Goal: Information Seeking & Learning: Learn about a topic

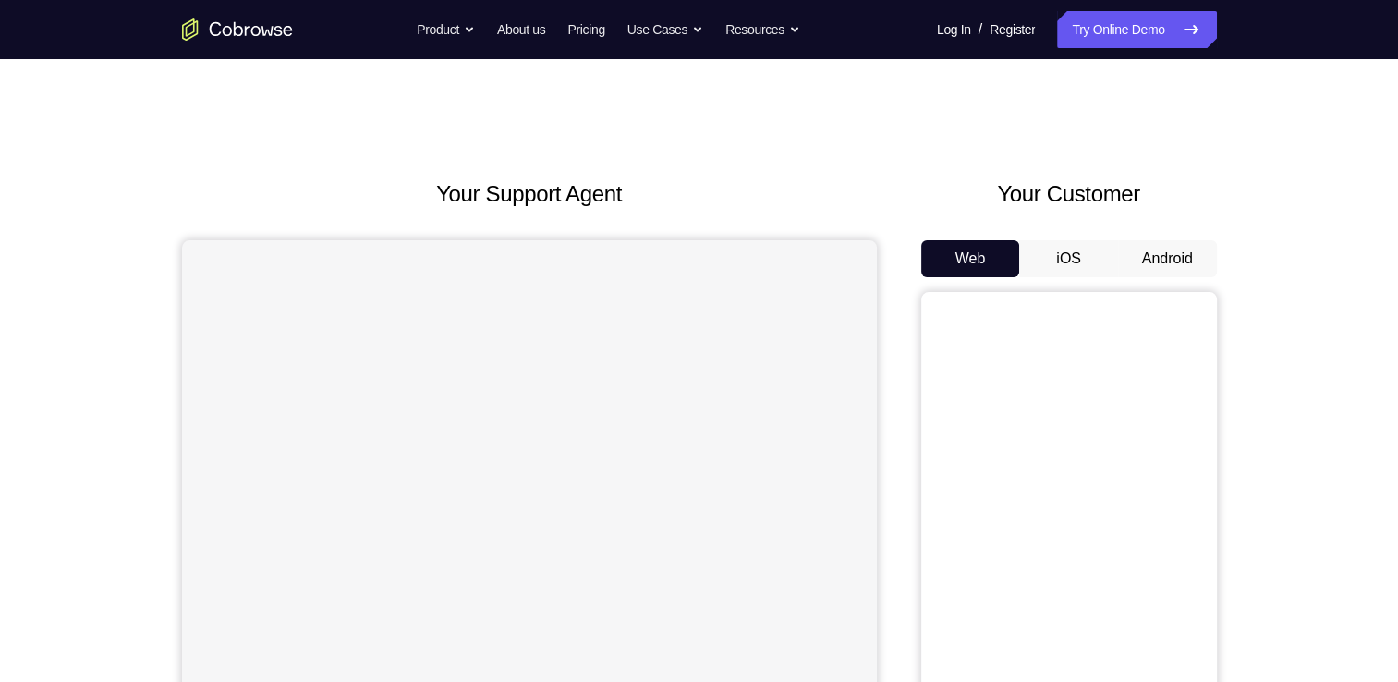
click at [1173, 271] on button "Android" at bounding box center [1167, 258] width 99 height 37
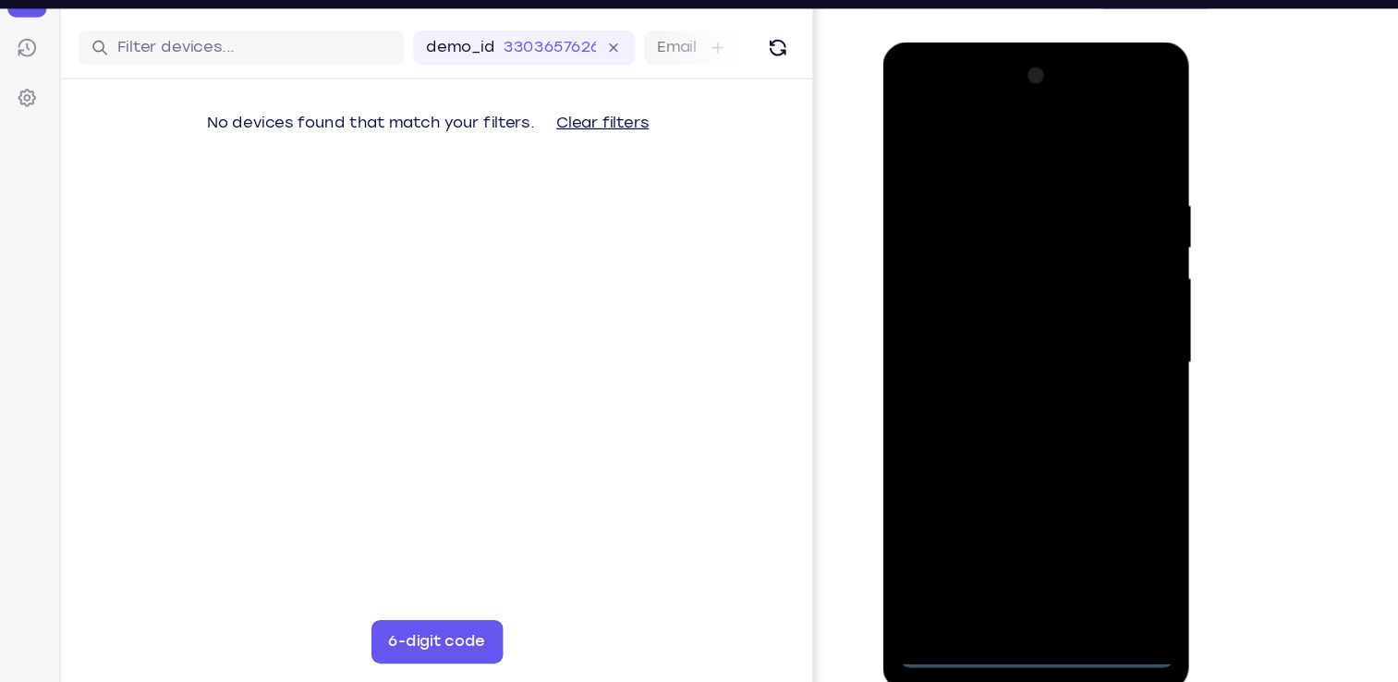
scroll to position [218, 0]
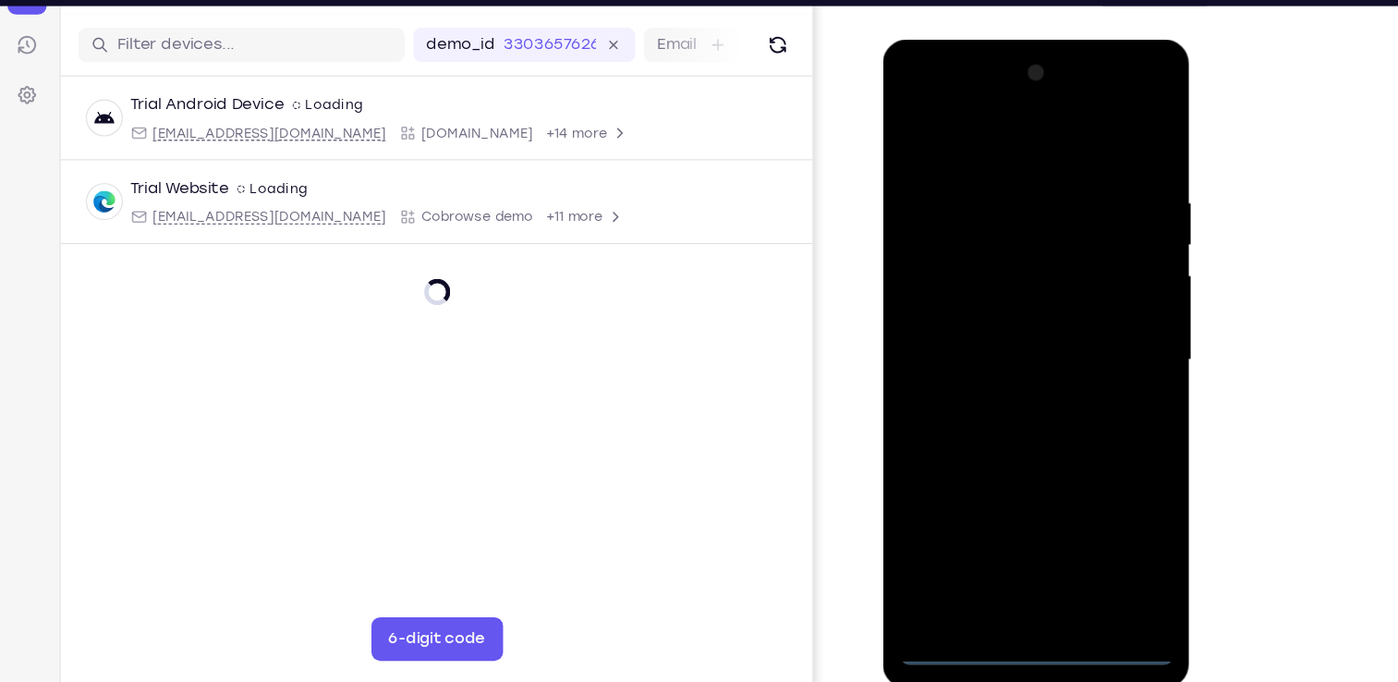
click at [1005, 550] on div at bounding box center [1012, 313] width 233 height 518
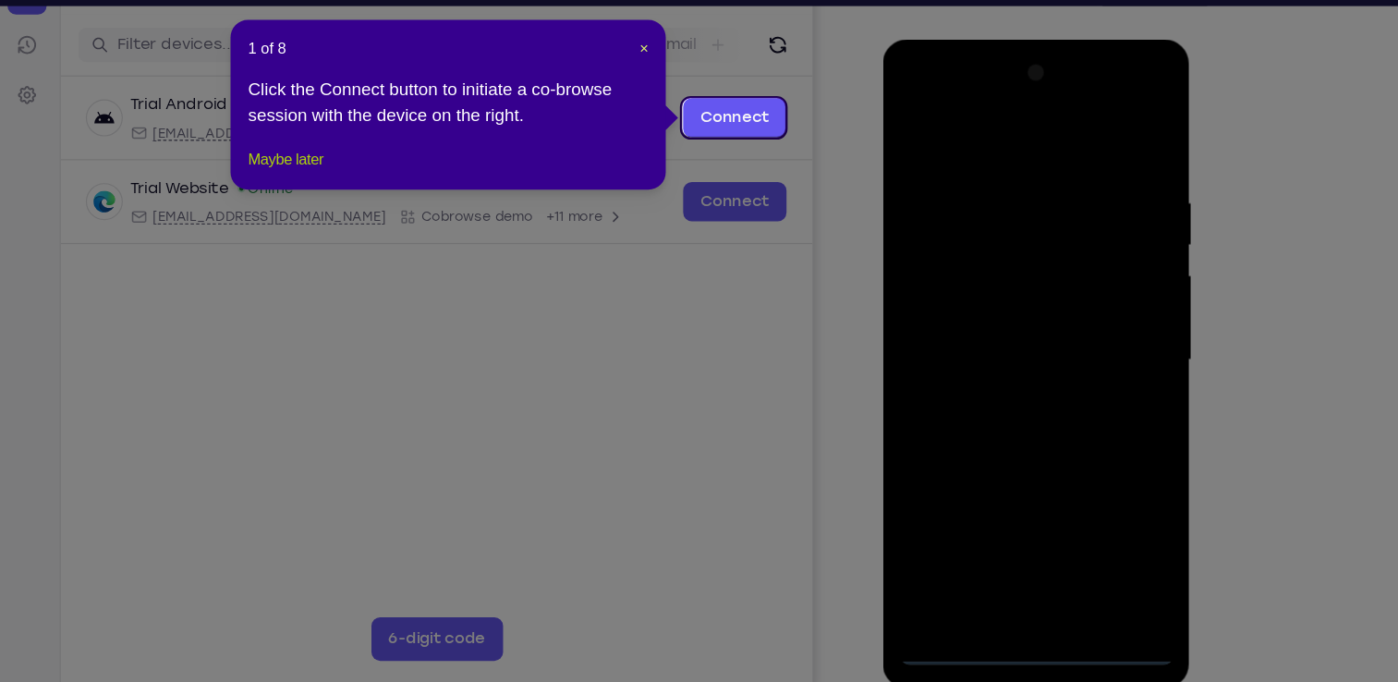
click at [430, 201] on button "Maybe later" at bounding box center [429, 189] width 64 height 22
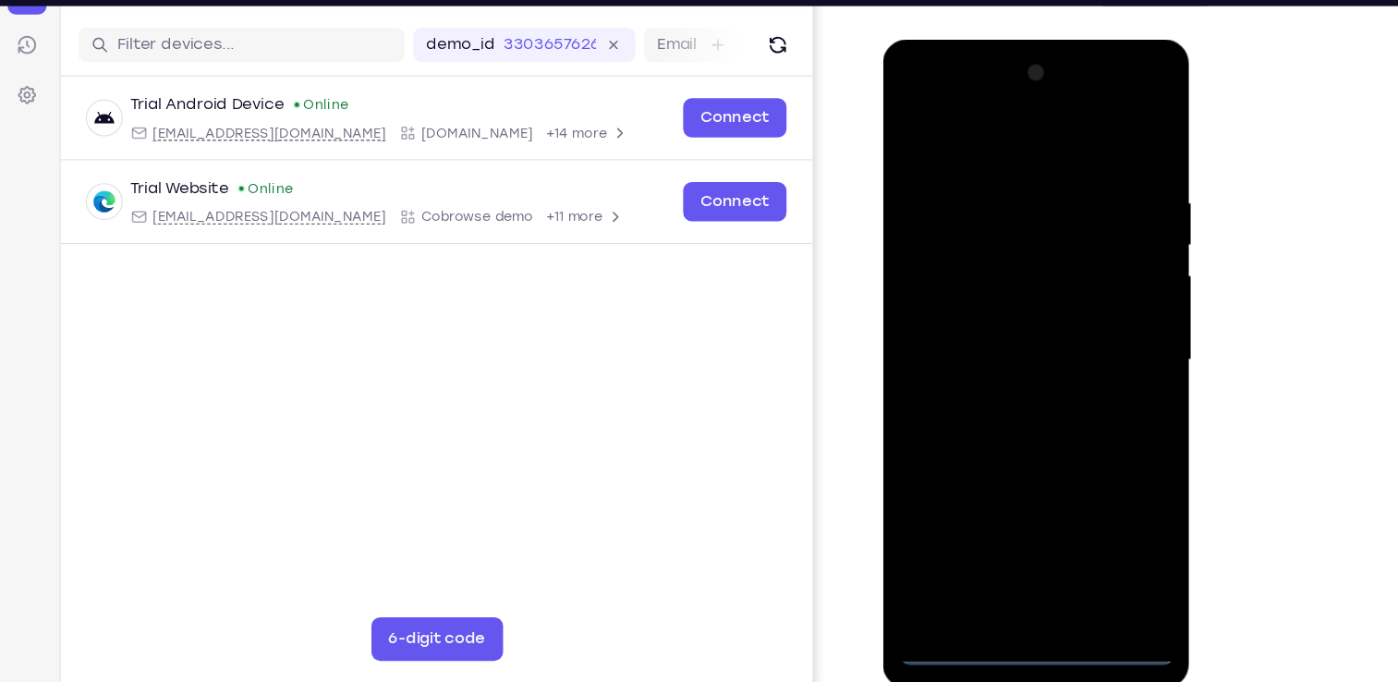
click at [1025, 561] on div at bounding box center [1012, 313] width 233 height 518
click at [1095, 472] on div at bounding box center [1012, 313] width 233 height 518
click at [913, 91] on div at bounding box center [1012, 313] width 233 height 518
click at [1091, 313] on div at bounding box center [1012, 313] width 233 height 518
click at [994, 344] on div at bounding box center [1012, 313] width 233 height 518
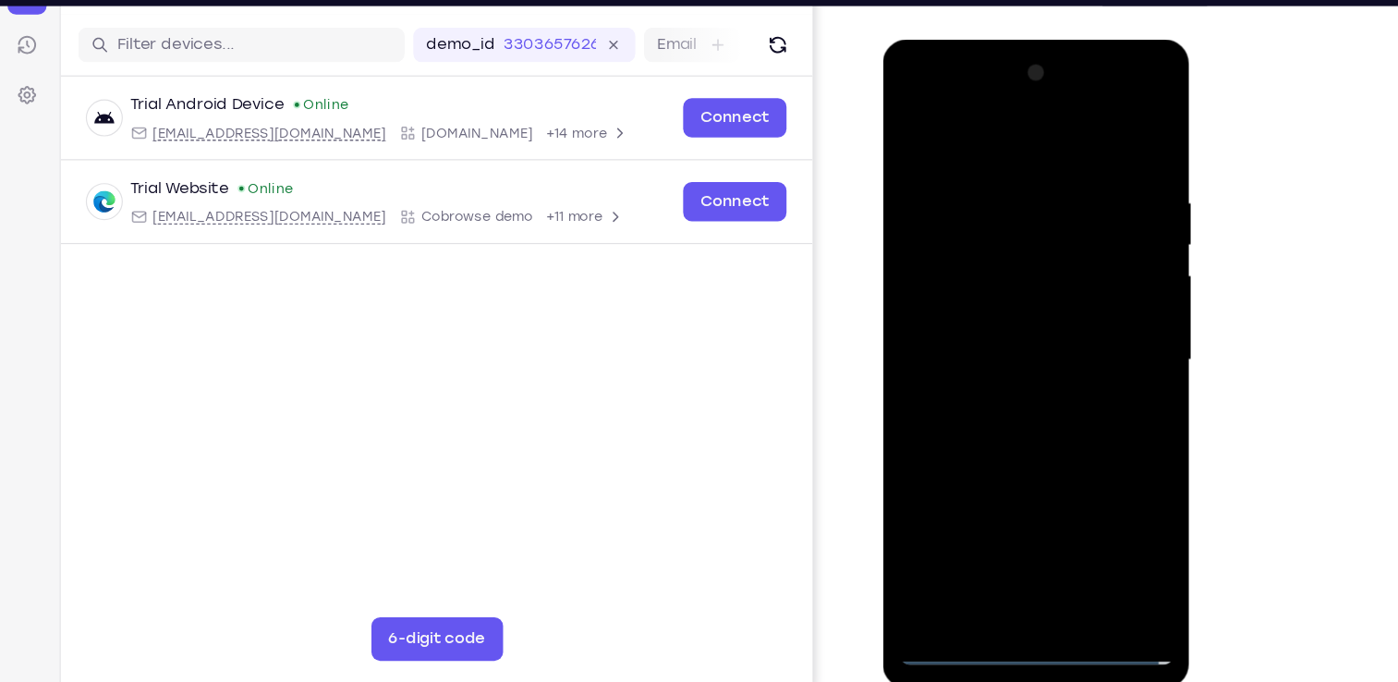
click at [1030, 287] on div at bounding box center [1012, 313] width 233 height 518
click at [1022, 282] on div at bounding box center [1012, 313] width 233 height 518
click at [994, 238] on div at bounding box center [1012, 313] width 233 height 518
click at [1002, 266] on div at bounding box center [1012, 313] width 233 height 518
click at [1016, 308] on div at bounding box center [1012, 313] width 233 height 518
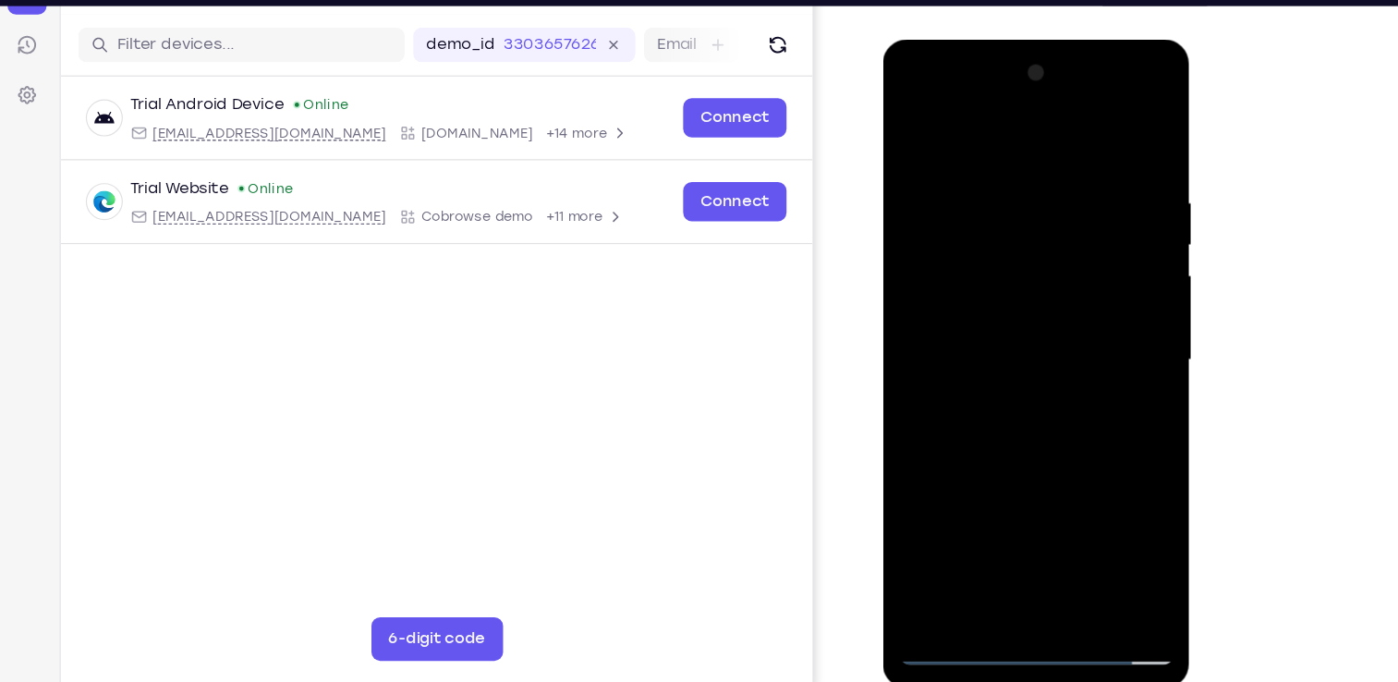
click at [1017, 397] on div at bounding box center [1012, 313] width 233 height 518
drag, startPoint x: 979, startPoint y: 140, endPoint x: 966, endPoint y: 67, distance: 74.1
click at [966, 67] on div at bounding box center [1012, 313] width 233 height 518
click at [1116, 506] on div at bounding box center [1012, 313] width 233 height 518
drag, startPoint x: 1052, startPoint y: 431, endPoint x: 1025, endPoint y: 329, distance: 105.1
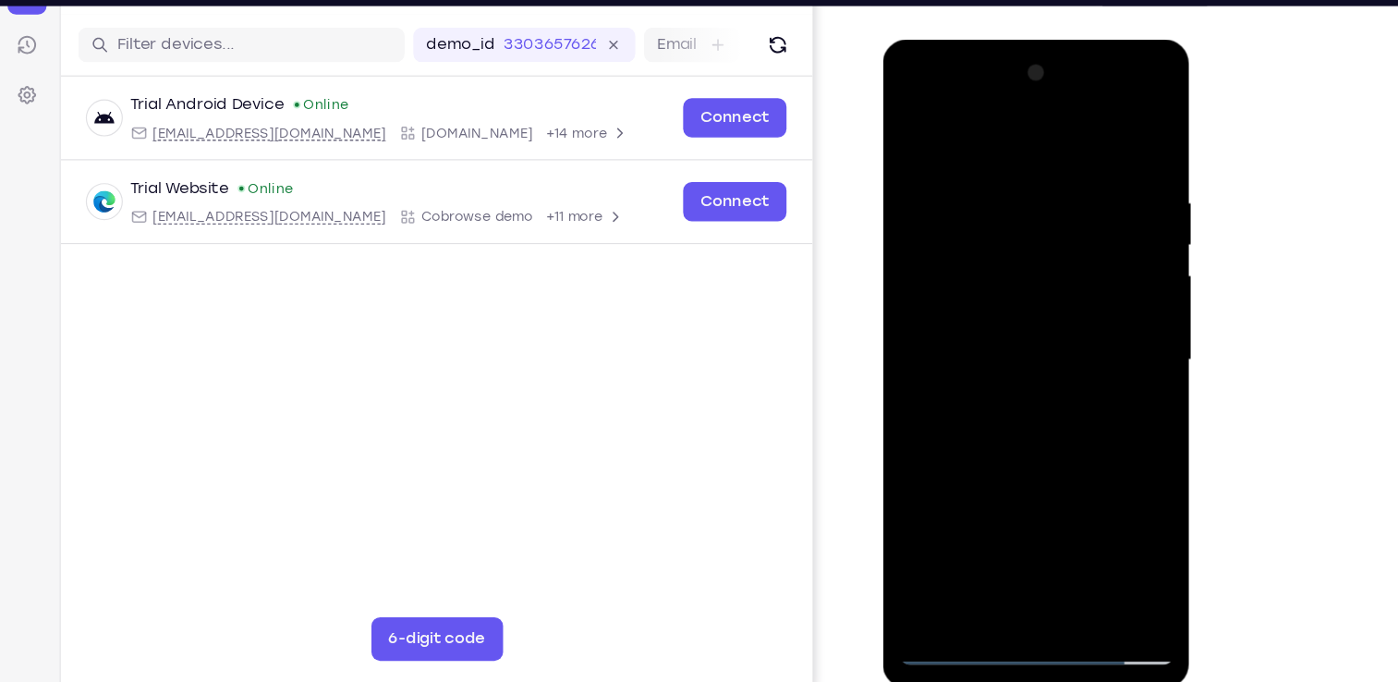
click at [1025, 329] on div at bounding box center [1012, 313] width 233 height 518
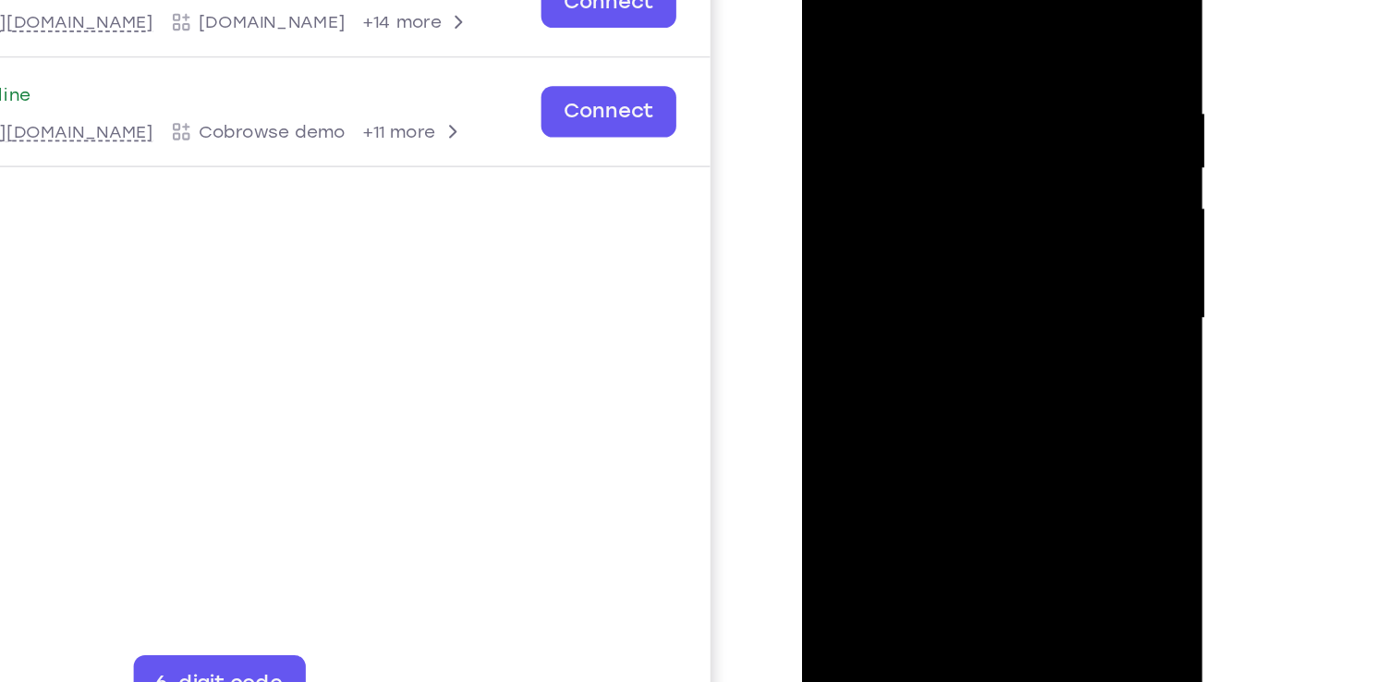
drag, startPoint x: 966, startPoint y: 194, endPoint x: 953, endPoint y: 286, distance: 93.3
click at [953, 286] on div at bounding box center [932, 173] width 233 height 518
click at [912, 24] on div at bounding box center [932, 173] width 233 height 518
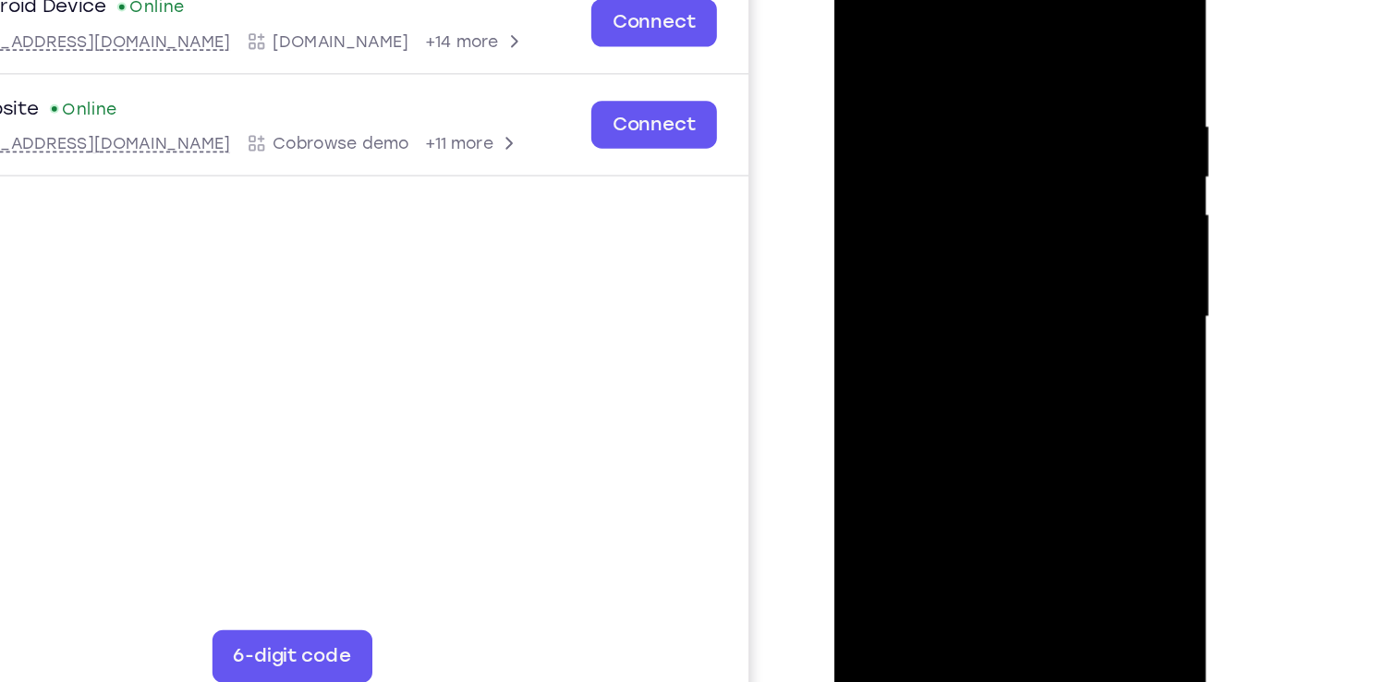
click at [1029, 167] on div at bounding box center [963, 201] width 233 height 518
click at [1063, 17] on div at bounding box center [963, 201] width 233 height 518
drag, startPoint x: 1010, startPoint y: 376, endPoint x: 997, endPoint y: 296, distance: 81.4
click at [997, 296] on div at bounding box center [963, 201] width 233 height 518
click at [1005, 420] on div at bounding box center [963, 201] width 233 height 518
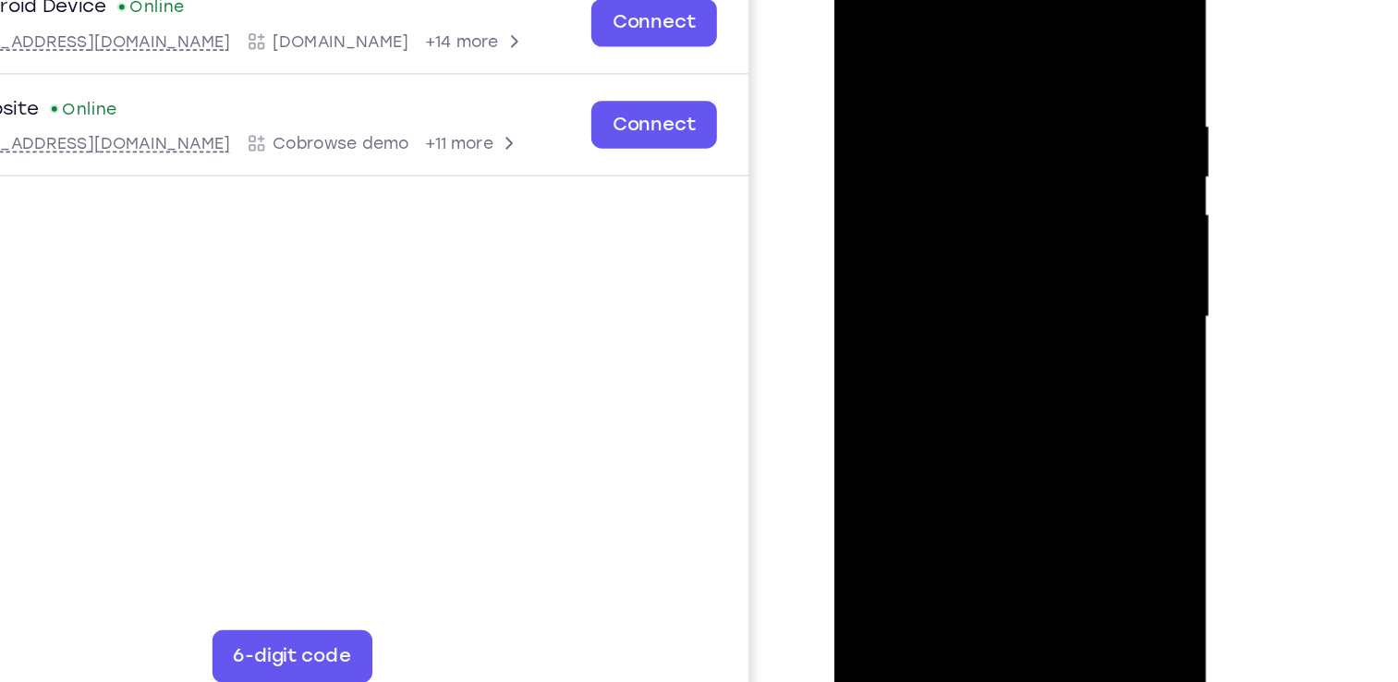
click at [980, 299] on div at bounding box center [963, 201] width 233 height 518
click at [944, 236] on div at bounding box center [963, 201] width 233 height 518
click at [920, 411] on div at bounding box center [963, 201] width 233 height 518
click at [865, 27] on div at bounding box center [963, 201] width 233 height 518
click at [945, 192] on div at bounding box center [963, 201] width 233 height 518
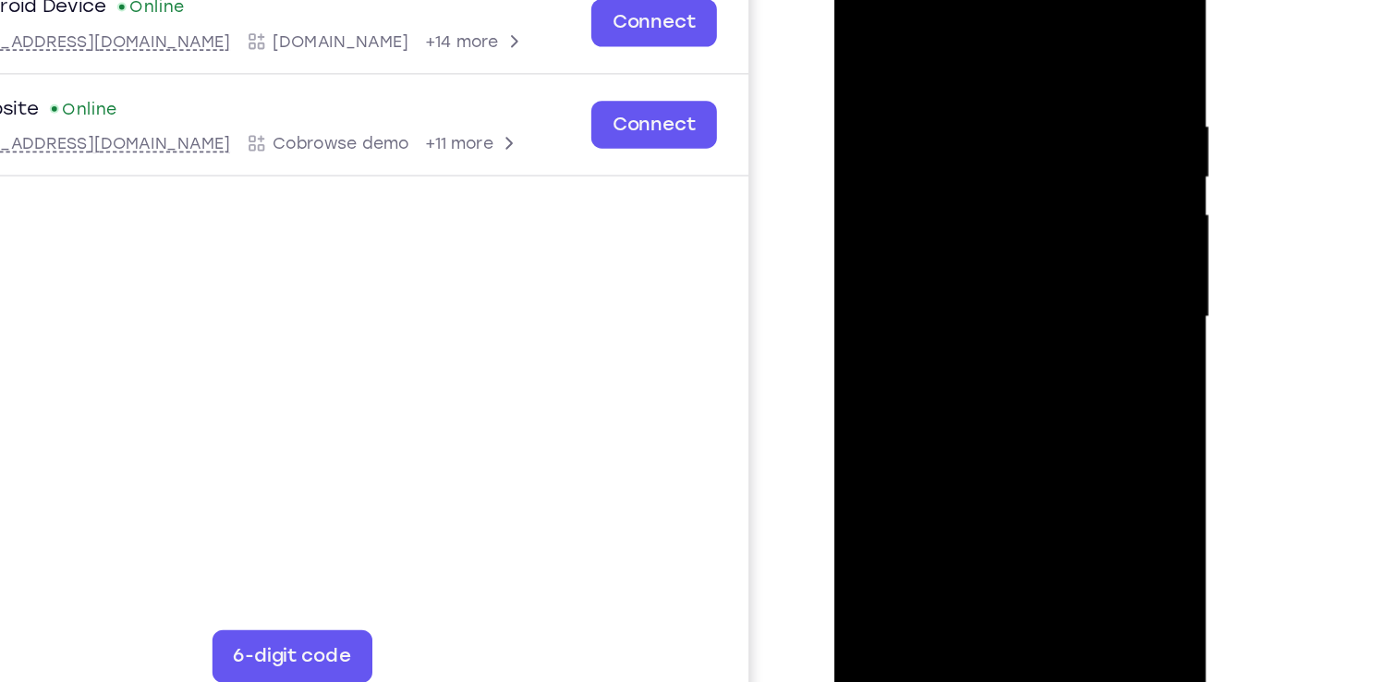
click at [945, 414] on div at bounding box center [963, 201] width 233 height 518
click at [1059, 246] on div at bounding box center [963, 201] width 233 height 518
click at [932, 246] on div at bounding box center [963, 201] width 233 height 518
click at [985, 250] on div at bounding box center [963, 201] width 233 height 518
click at [1069, 376] on div at bounding box center [963, 201] width 233 height 518
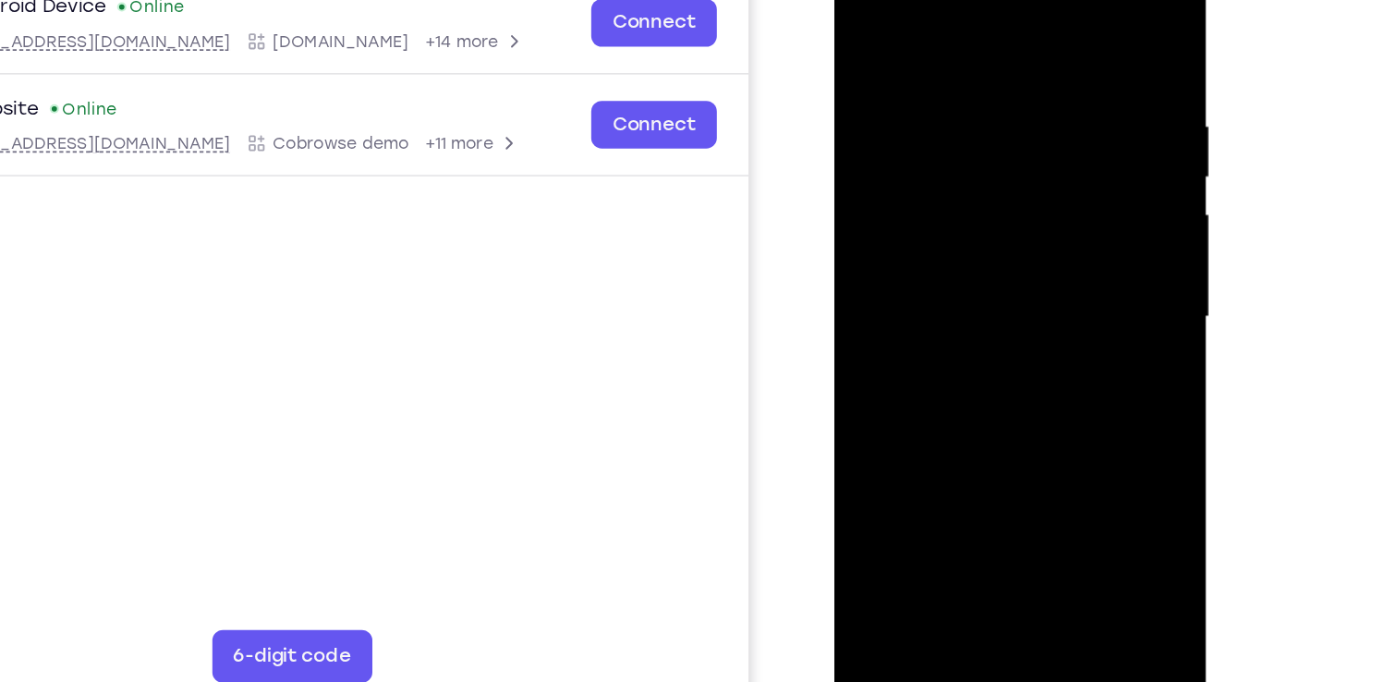
click at [867, 20] on div at bounding box center [963, 201] width 233 height 518
click at [935, 204] on div at bounding box center [963, 201] width 233 height 518
click at [1063, 226] on div at bounding box center [963, 201] width 233 height 518
click at [880, 119] on div at bounding box center [963, 201] width 233 height 518
click at [859, 22] on div at bounding box center [963, 201] width 233 height 518
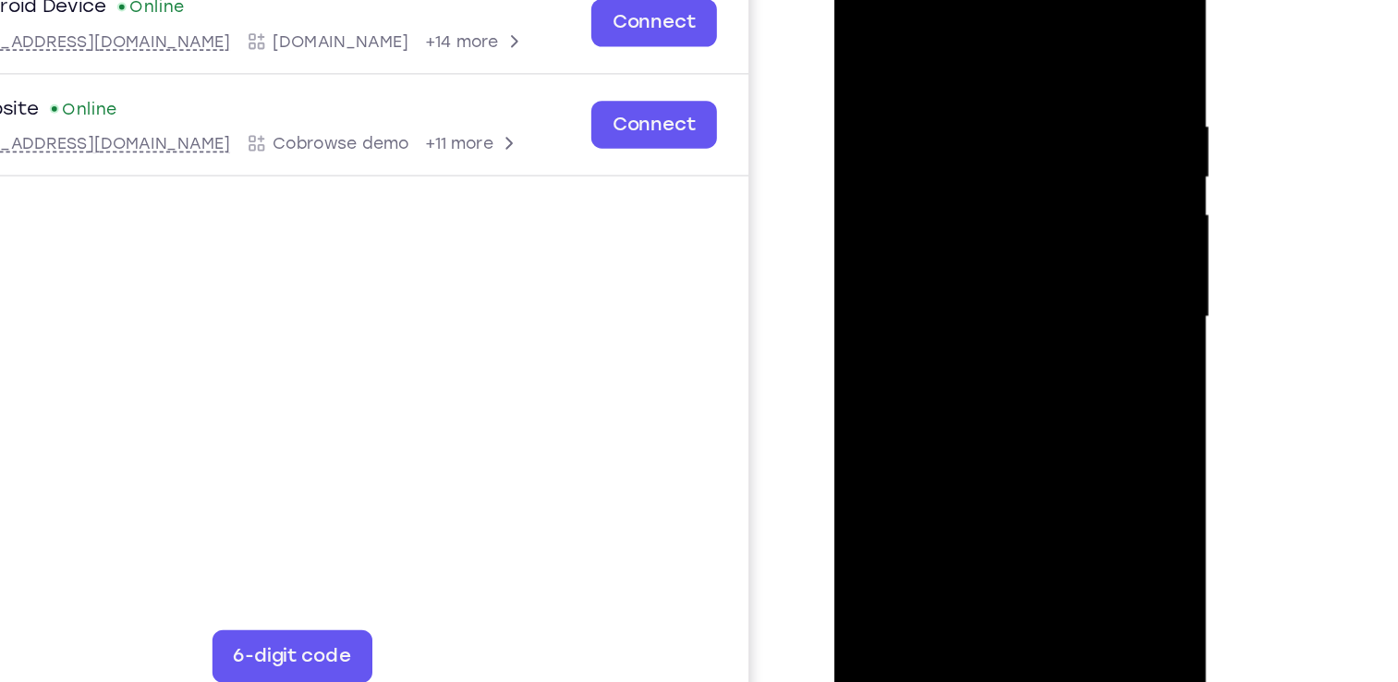
click at [866, 17] on div at bounding box center [963, 201] width 233 height 518
click at [1062, 10] on div at bounding box center [963, 201] width 233 height 518
drag, startPoint x: 983, startPoint y: 99, endPoint x: 957, endPoint y: 357, distance: 259.1
click at [957, 357] on div at bounding box center [963, 201] width 233 height 518
click at [862, 13] on div at bounding box center [963, 201] width 233 height 518
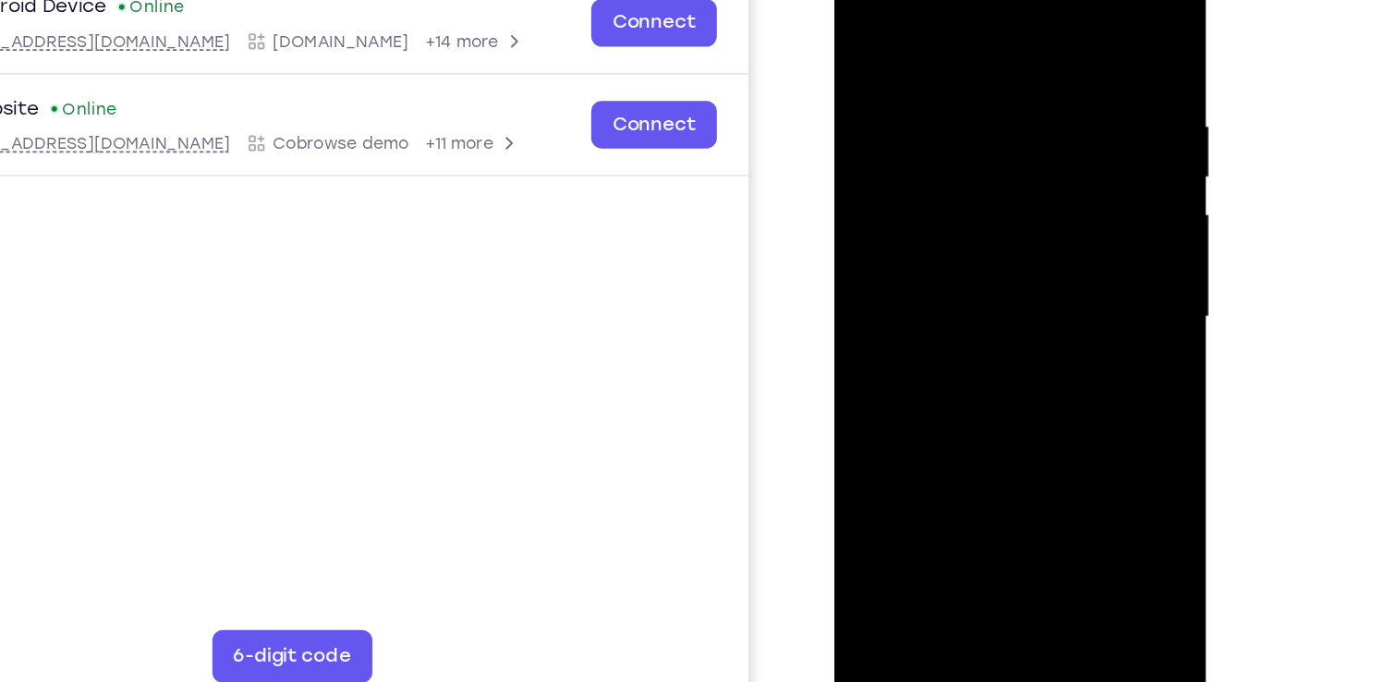
drag, startPoint x: 977, startPoint y: 293, endPoint x: 1036, endPoint y: -53, distance: 350.7
click at [1036, 0] on div at bounding box center [963, 201] width 233 height 518
drag, startPoint x: 1004, startPoint y: 131, endPoint x: 996, endPoint y: 392, distance: 260.7
click at [996, 392] on div at bounding box center [963, 201] width 233 height 518
drag, startPoint x: 1019, startPoint y: 127, endPoint x: 1003, endPoint y: 327, distance: 201.2
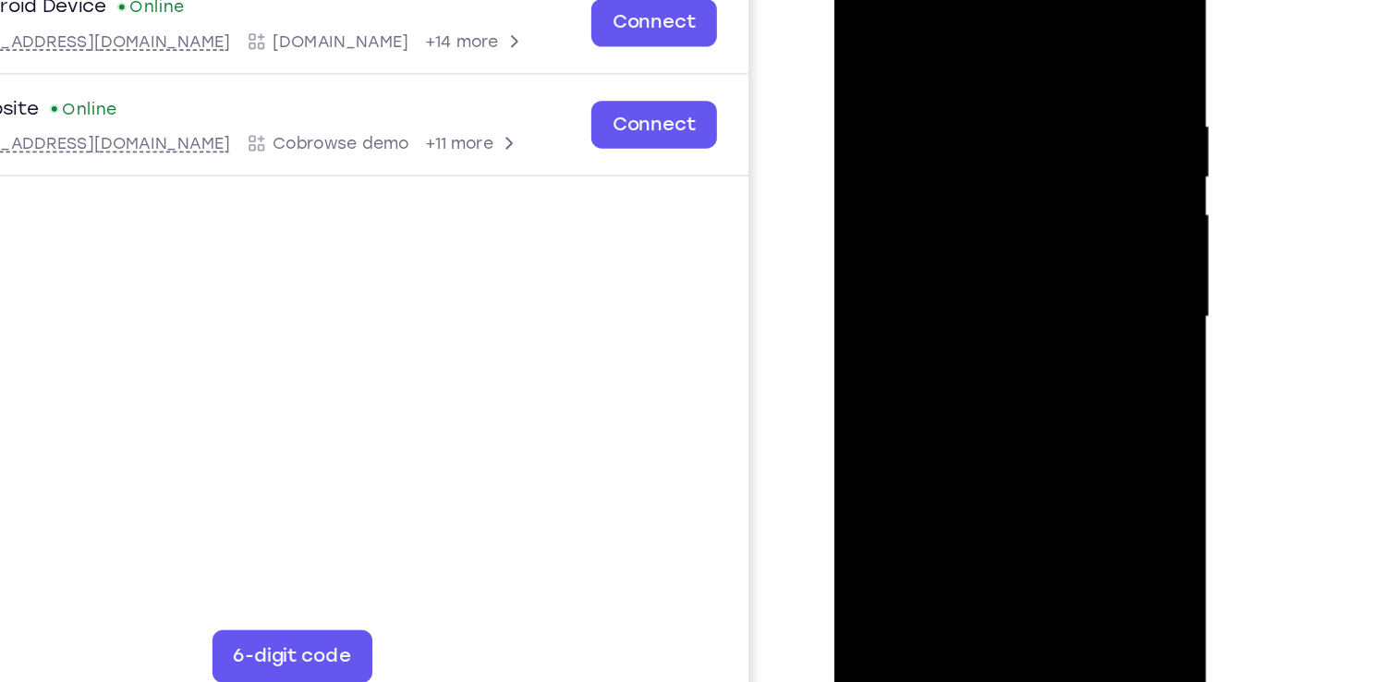
click at [1003, 327] on div at bounding box center [963, 201] width 233 height 518
click at [1065, 177] on div at bounding box center [963, 201] width 233 height 518
drag, startPoint x: 1007, startPoint y: 127, endPoint x: 989, endPoint y: 379, distance: 253.0
click at [989, 379] on div at bounding box center [963, 201] width 233 height 518
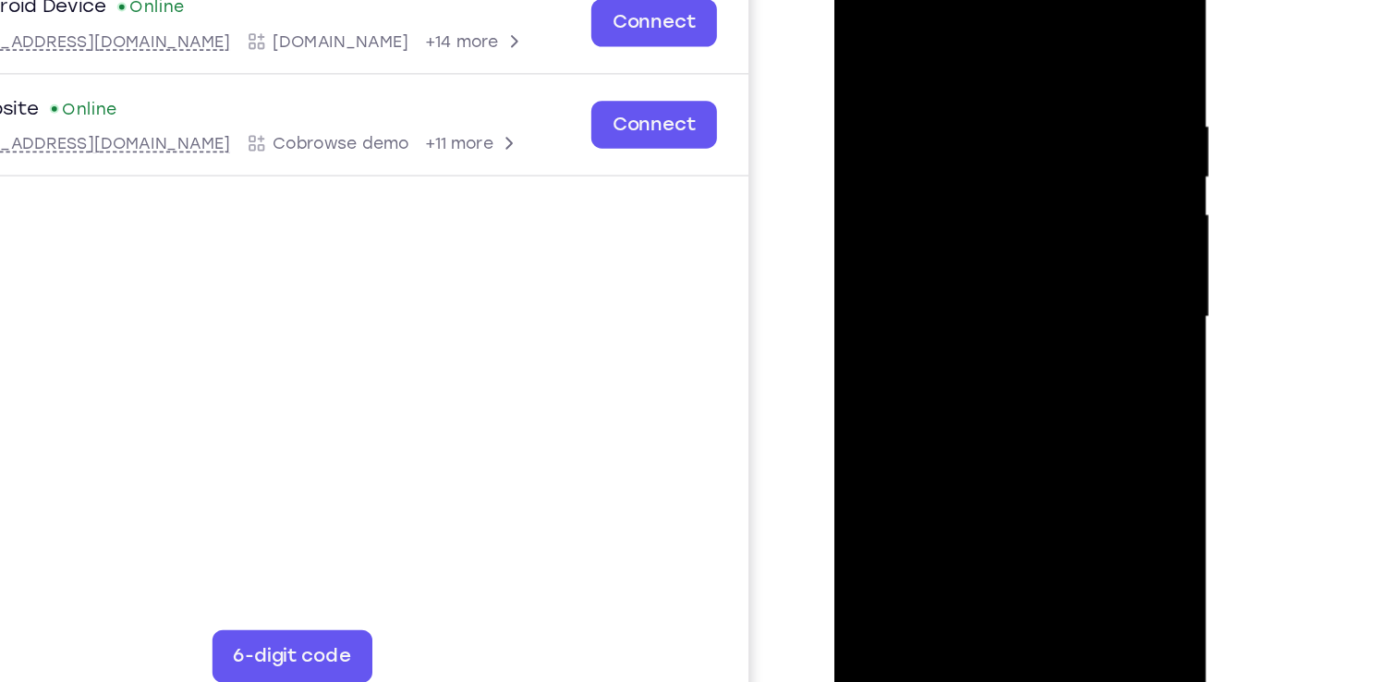
drag, startPoint x: 991, startPoint y: 182, endPoint x: 966, endPoint y: 335, distance: 155.4
click at [966, 335] on div at bounding box center [963, 201] width 233 height 518
drag, startPoint x: 984, startPoint y: 142, endPoint x: 958, endPoint y: 448, distance: 307.0
click at [958, 448] on div at bounding box center [963, 201] width 233 height 518
drag, startPoint x: 963, startPoint y: 250, endPoint x: 942, endPoint y: 378, distance: 129.3
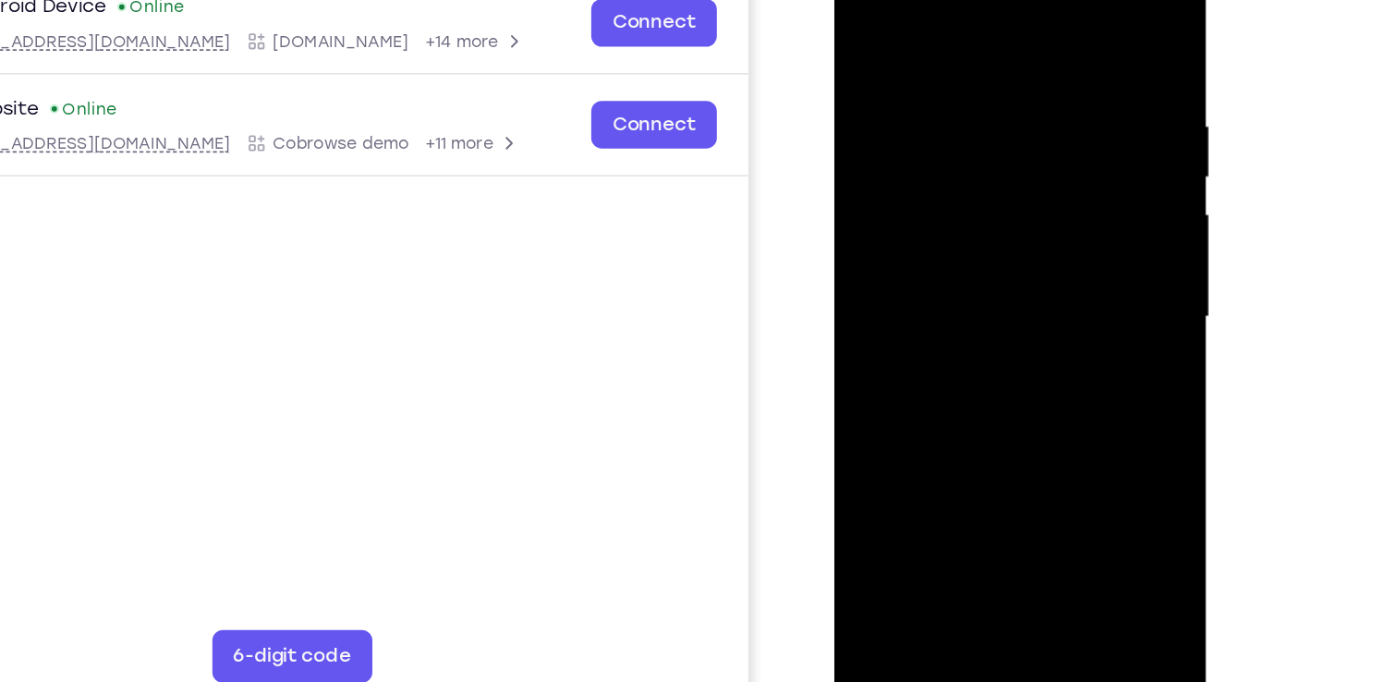
click at [942, 378] on div at bounding box center [963, 201] width 233 height 518
click at [862, 340] on div at bounding box center [963, 201] width 233 height 518
click at [1064, 167] on div at bounding box center [963, 201] width 233 height 518
click at [887, 333] on div at bounding box center [963, 201] width 233 height 518
click at [933, 351] on div at bounding box center [963, 201] width 233 height 518
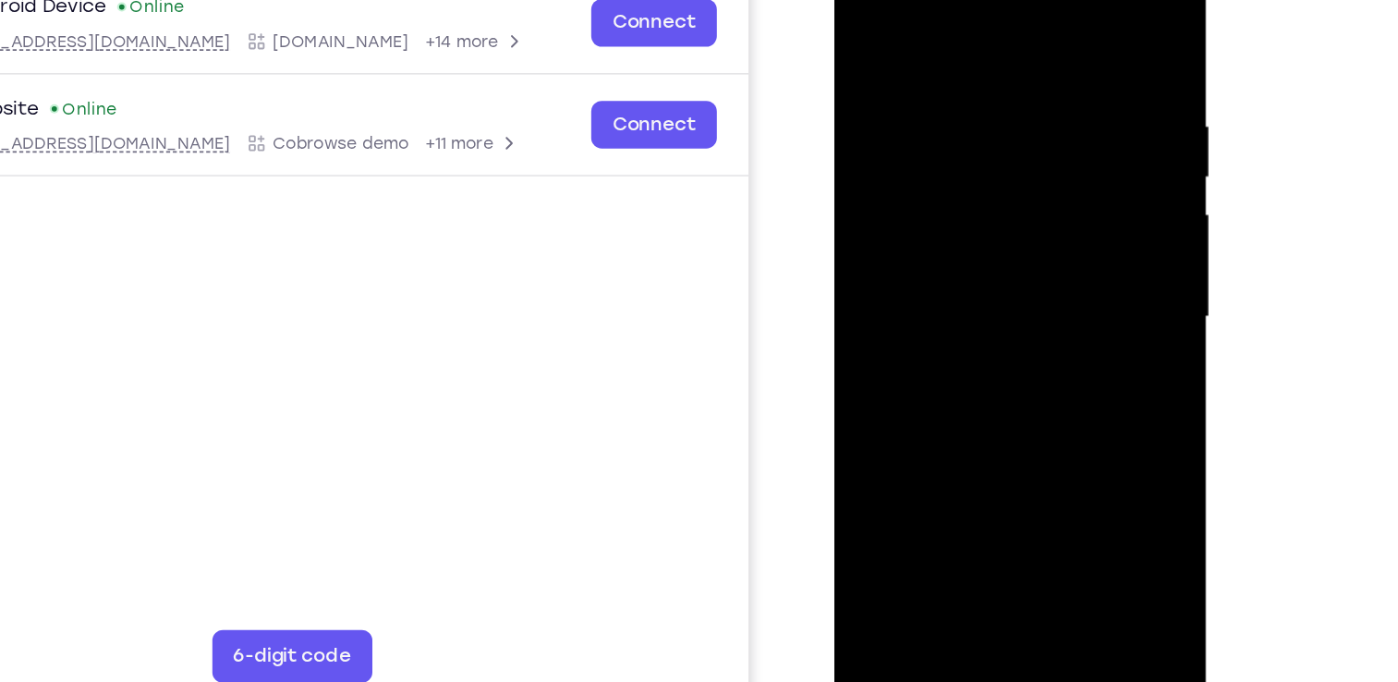
click at [915, 410] on div at bounding box center [963, 201] width 233 height 518
click at [1014, 327] on div at bounding box center [963, 201] width 233 height 518
click at [1059, 179] on div at bounding box center [963, 201] width 233 height 518
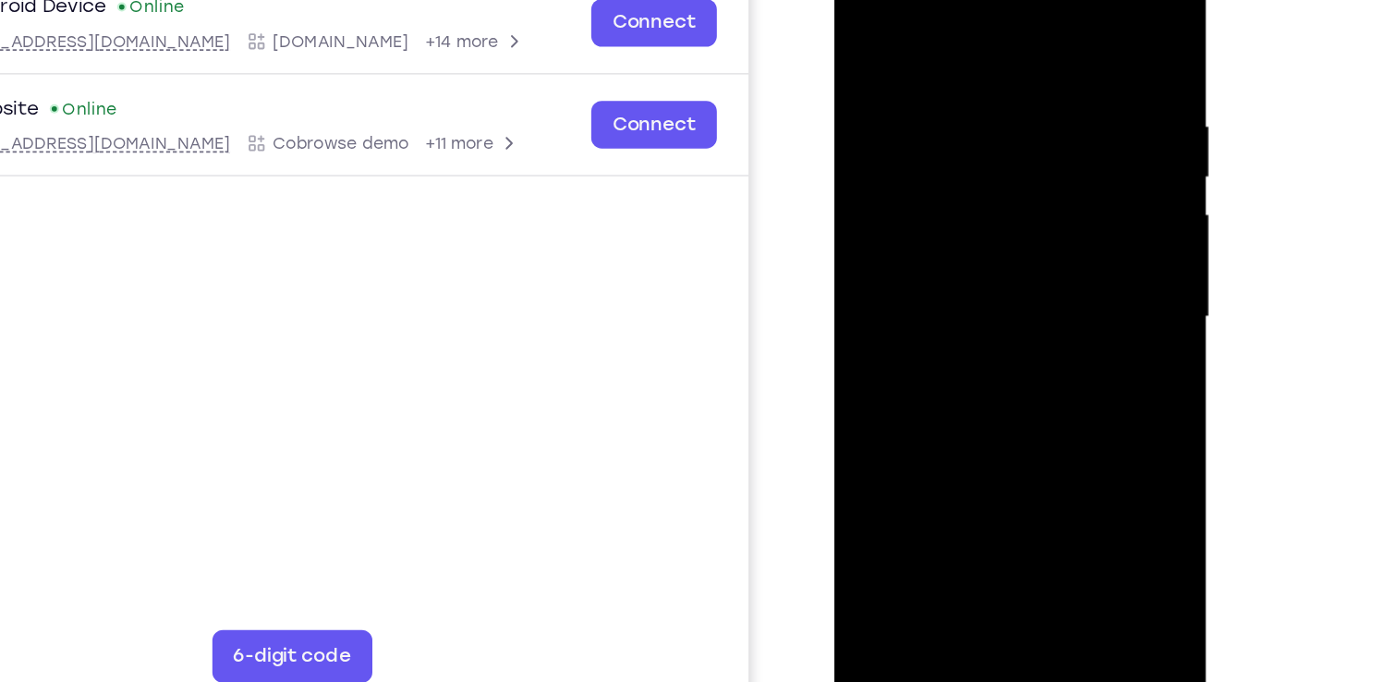
click at [864, 9] on div at bounding box center [963, 201] width 233 height 518
drag, startPoint x: 1004, startPoint y: 270, endPoint x: 1023, endPoint y: 1, distance: 269.6
click at [1023, 1] on div at bounding box center [963, 201] width 233 height 518
drag, startPoint x: 1037, startPoint y: 268, endPoint x: 1035, endPoint y: 116, distance: 151.6
click at [1035, 116] on div at bounding box center [963, 201] width 233 height 518
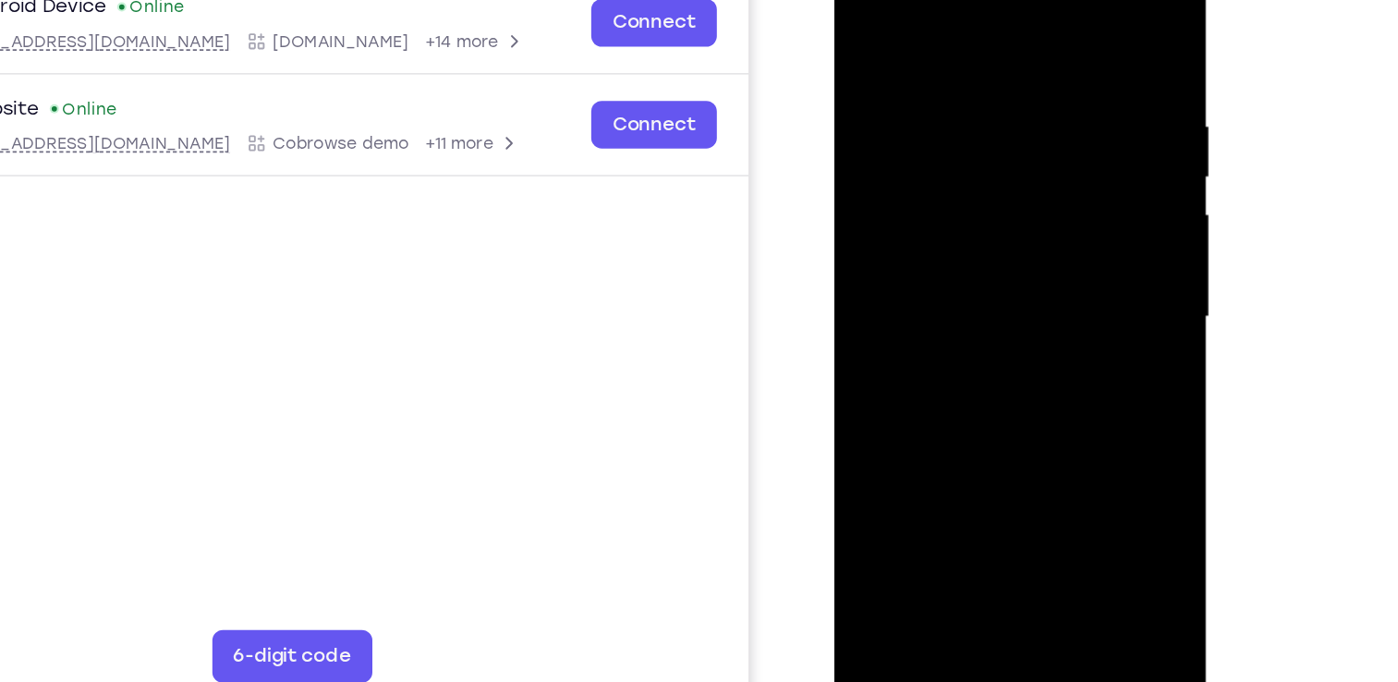
drag, startPoint x: 1014, startPoint y: 362, endPoint x: 999, endPoint y: 172, distance: 191.0
click at [999, 172] on div at bounding box center [963, 201] width 233 height 518
drag, startPoint x: 1001, startPoint y: 361, endPoint x: 998, endPoint y: 132, distance: 229.2
click at [998, 132] on div at bounding box center [963, 201] width 233 height 518
drag, startPoint x: 1012, startPoint y: 378, endPoint x: 1031, endPoint y: 175, distance: 204.2
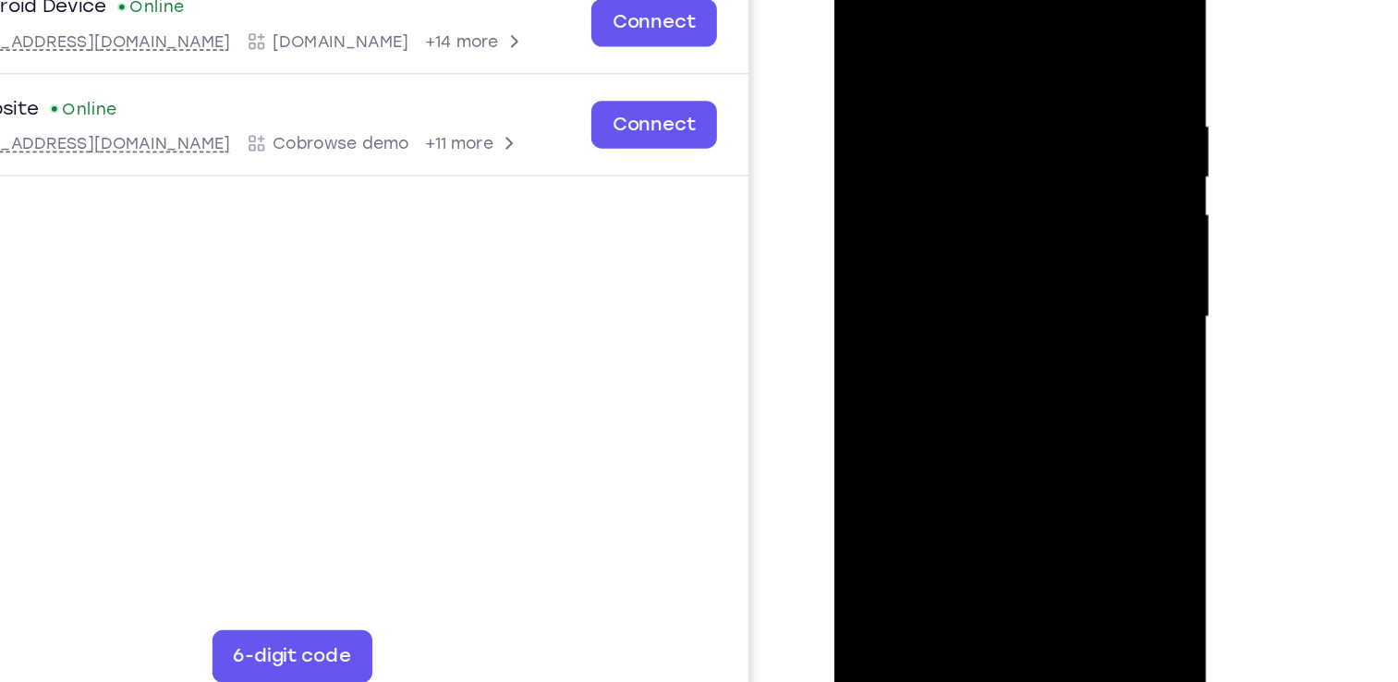
click at [1031, 175] on div at bounding box center [963, 201] width 233 height 518
drag, startPoint x: 1010, startPoint y: 358, endPoint x: 988, endPoint y: 105, distance: 253.3
click at [988, 105] on div at bounding box center [963, 201] width 233 height 518
drag, startPoint x: 1009, startPoint y: 378, endPoint x: 981, endPoint y: -33, distance: 412.3
click at [981, 0] on div at bounding box center [963, 201] width 233 height 518
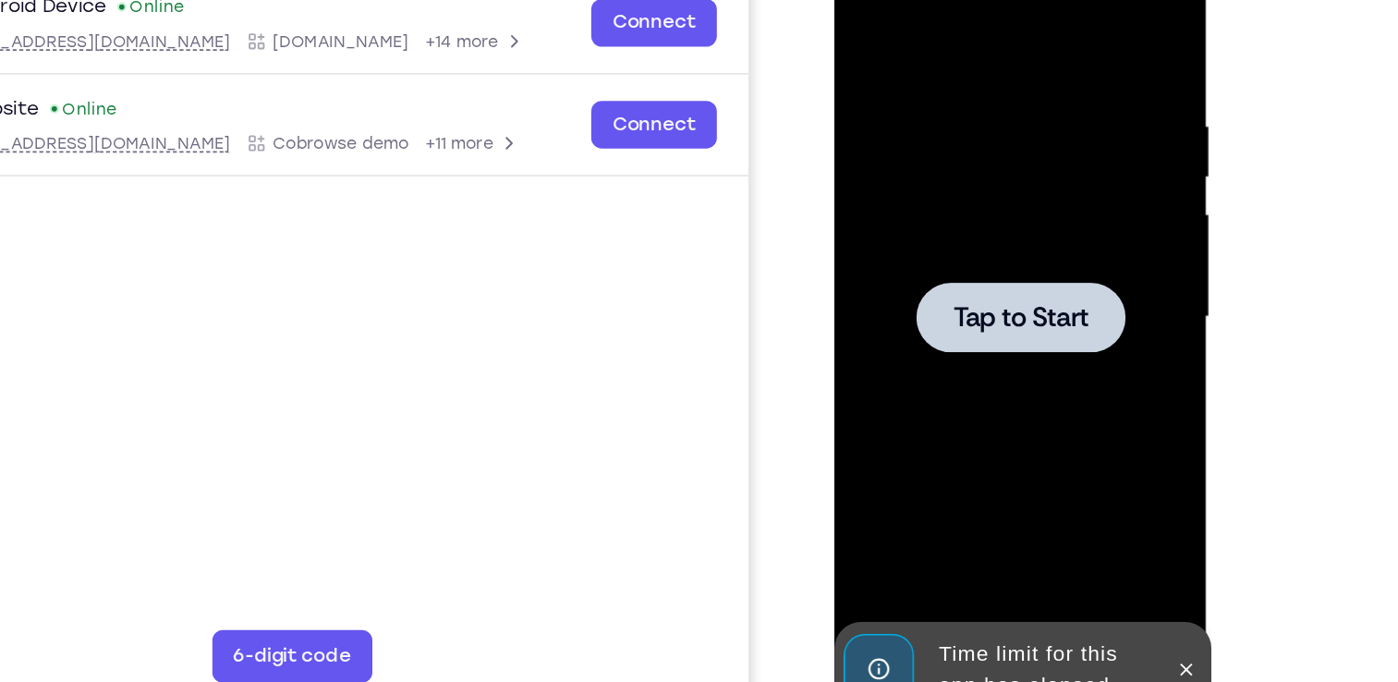
drag, startPoint x: 1006, startPoint y: 326, endPoint x: 975, endPoint y: 186, distance: 143.7
click at [951, 191] on span "Tap to Start" at bounding box center [964, 200] width 94 height 18
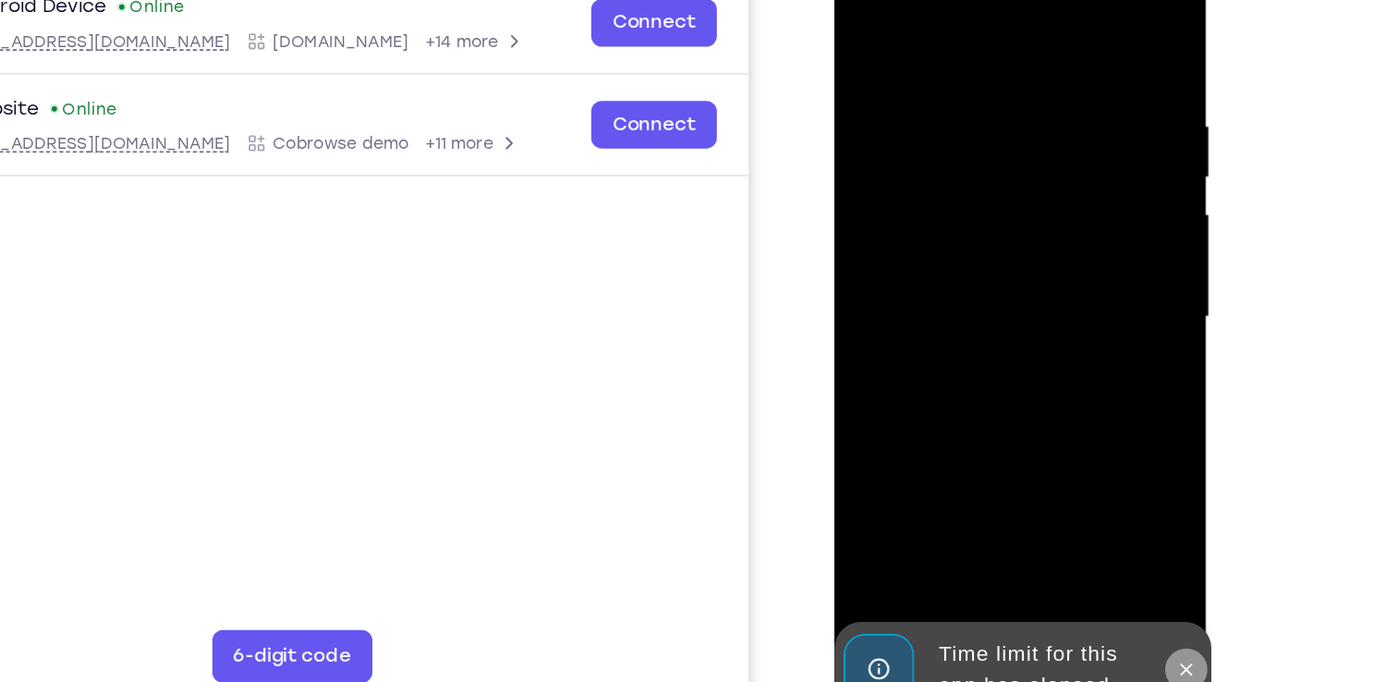
click at [1079, 442] on icon at bounding box center [1079, 446] width 15 height 15
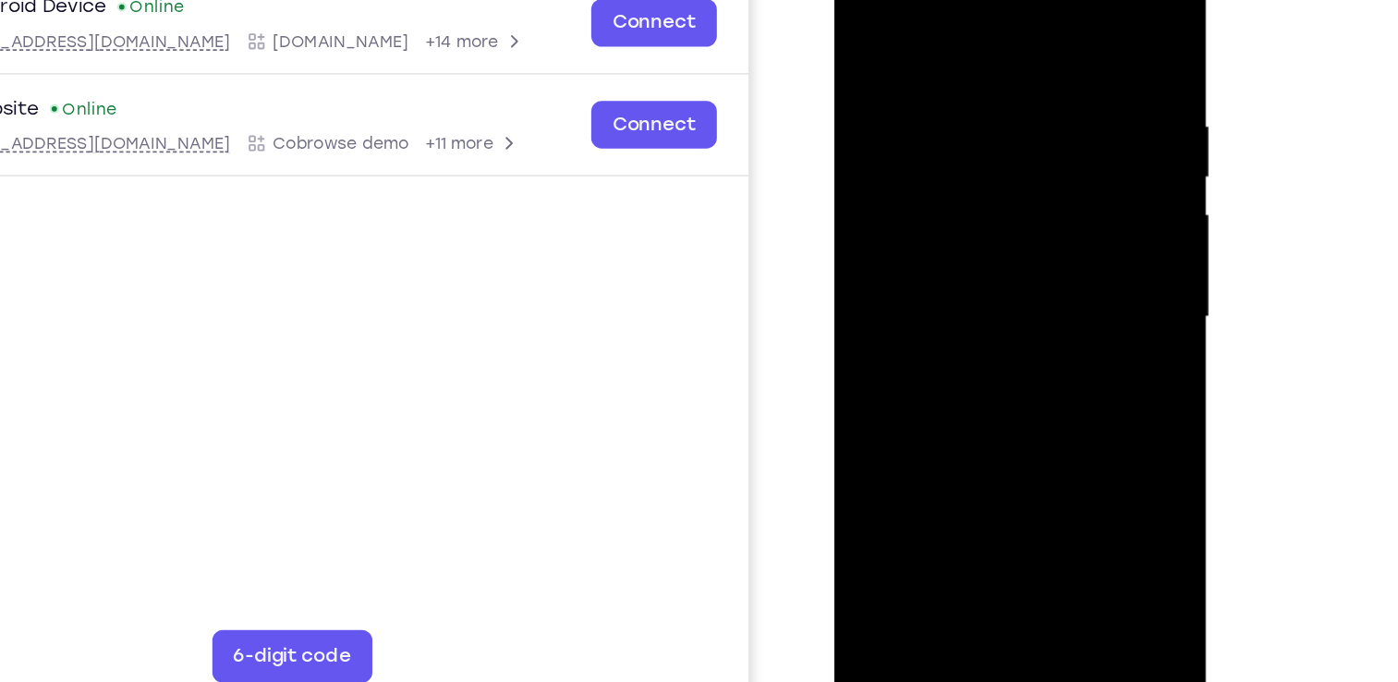
click at [966, 450] on div at bounding box center [963, 201] width 233 height 518
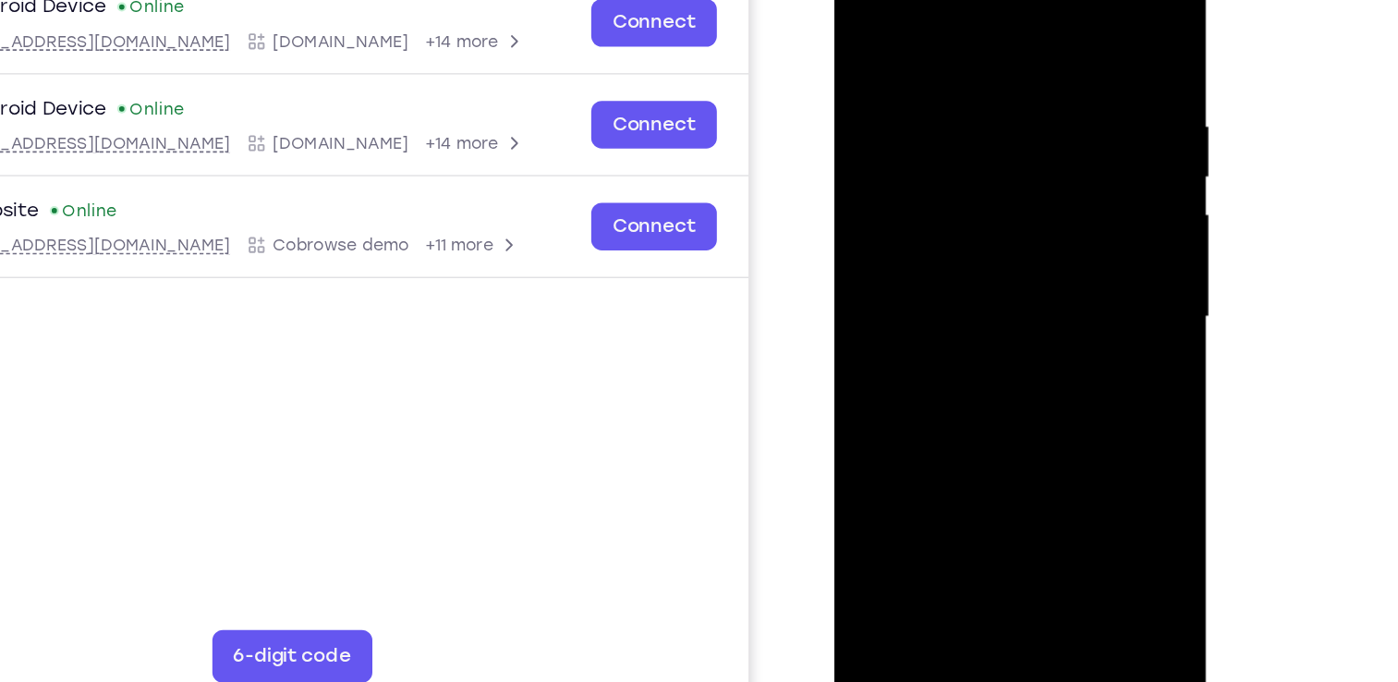
click at [1038, 377] on div at bounding box center [963, 201] width 233 height 518
click at [869, 0] on div at bounding box center [963, 201] width 233 height 518
click at [1044, 197] on div at bounding box center [963, 201] width 233 height 518
click at [945, 233] on div at bounding box center [963, 201] width 233 height 518
click at [947, 210] on div at bounding box center [963, 201] width 233 height 518
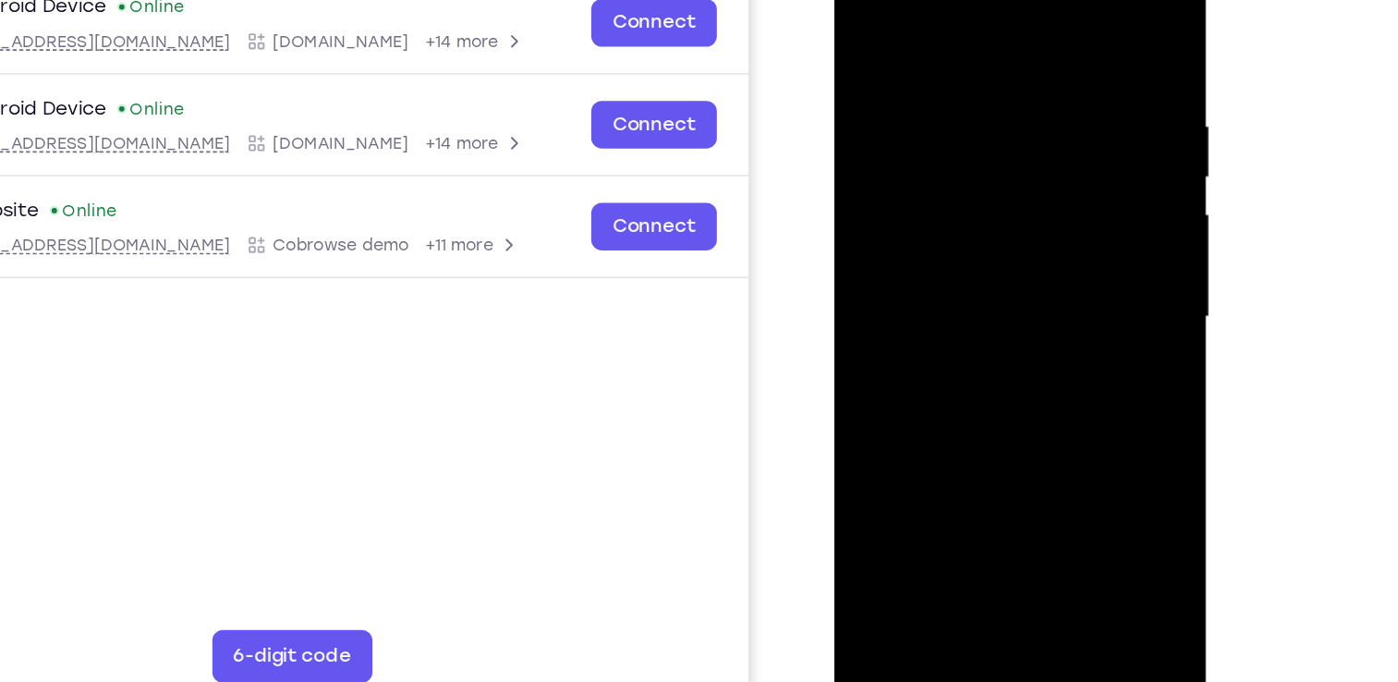
click at [944, 188] on div at bounding box center [963, 201] width 233 height 518
click at [959, 159] on div at bounding box center [963, 201] width 233 height 518
click at [961, 192] on div at bounding box center [963, 201] width 233 height 518
click at [939, 254] on div at bounding box center [963, 201] width 233 height 518
click at [968, 286] on div at bounding box center [963, 201] width 233 height 518
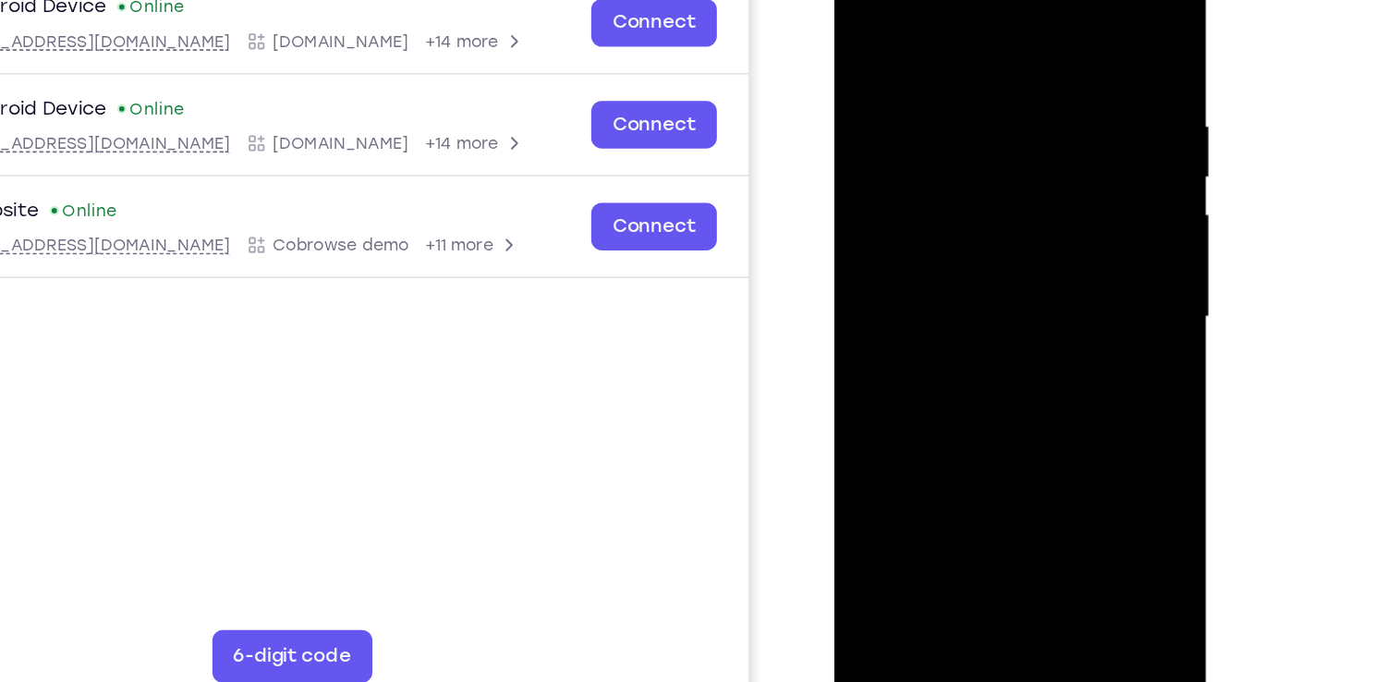
click at [1068, 392] on div at bounding box center [963, 201] width 233 height 518
click at [927, 51] on div at bounding box center [963, 201] width 233 height 518
click at [1037, 411] on div at bounding box center [963, 201] width 233 height 518
click at [1056, 20] on div at bounding box center [963, 201] width 233 height 518
click at [1016, 421] on div at bounding box center [963, 201] width 233 height 518
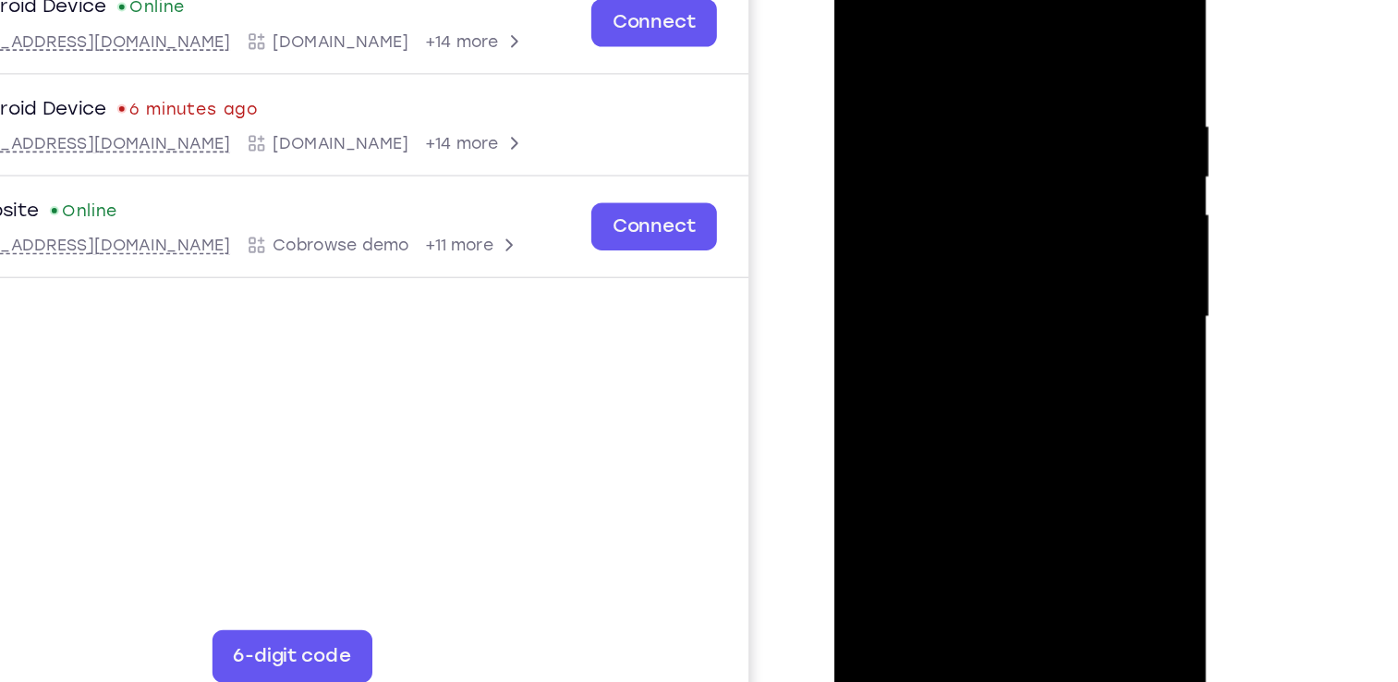
click at [954, 299] on div at bounding box center [963, 201] width 233 height 518
click at [866, 10] on div at bounding box center [963, 201] width 233 height 518
click at [877, 409] on div at bounding box center [963, 201] width 233 height 518
drag, startPoint x: 993, startPoint y: 196, endPoint x: 935, endPoint y: 488, distance: 297.6
click at [935, 482] on html "Online web based iOS Simulators and Android Emulators. Run iPhone, iPad, Mobile…" at bounding box center [965, 205] width 263 height 555
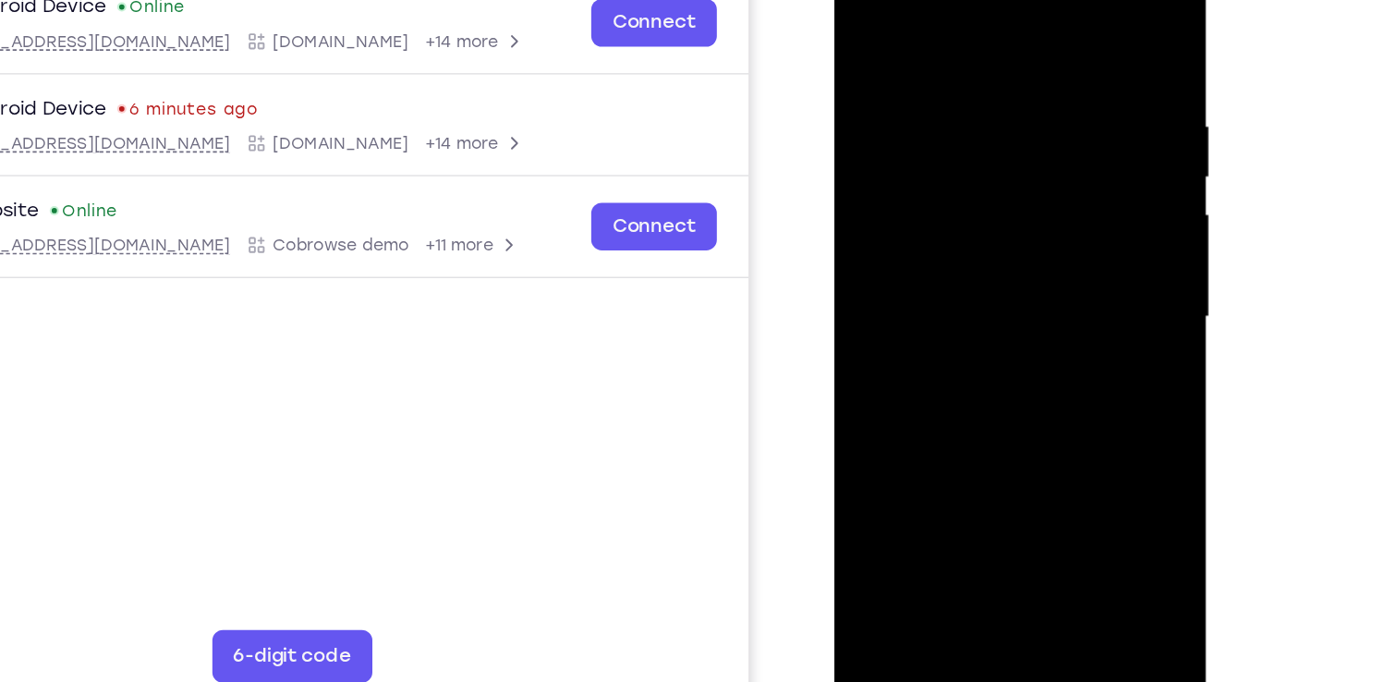
click at [933, 66] on div at bounding box center [963, 201] width 233 height 518
click at [1059, 22] on div at bounding box center [963, 201] width 233 height 518
click at [1039, 66] on div at bounding box center [963, 201] width 233 height 518
click at [1059, 18] on div at bounding box center [963, 201] width 233 height 518
drag, startPoint x: 935, startPoint y: 291, endPoint x: 910, endPoint y: 488, distance: 198.4
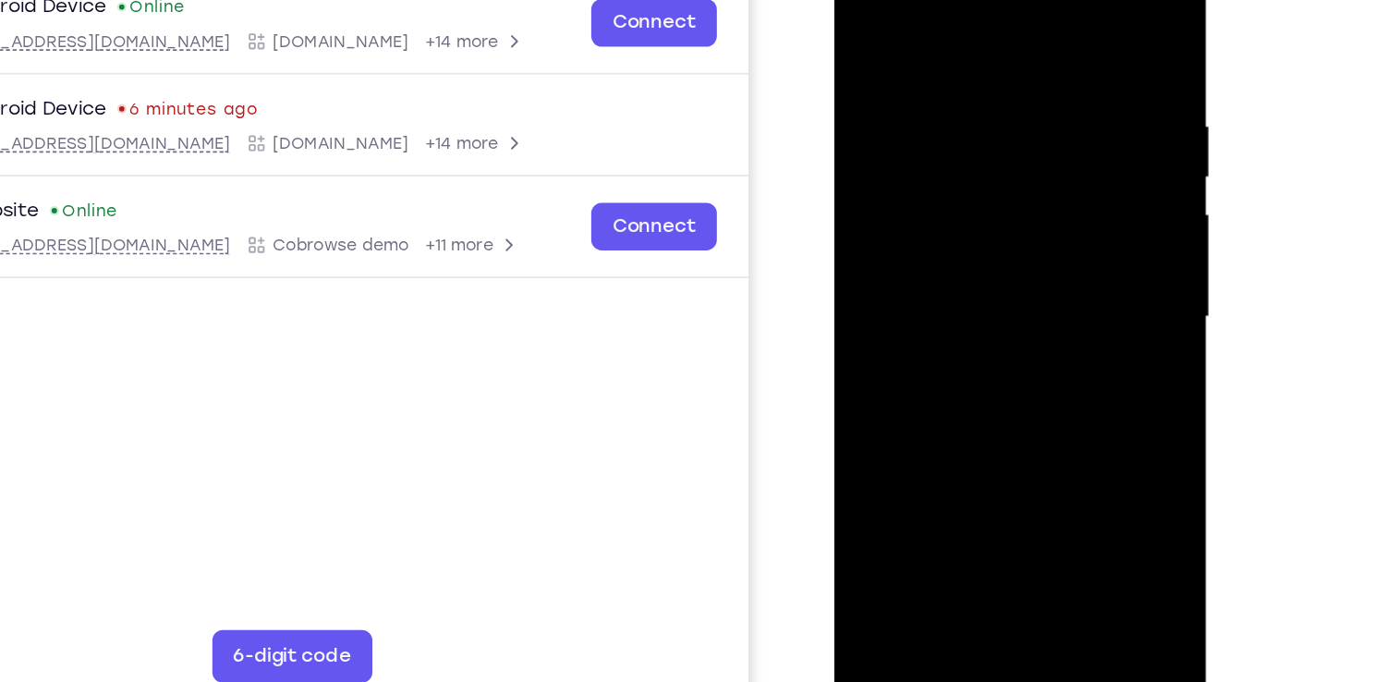
click at [910, 482] on html "Online web based iOS Simulators and Android Emulators. Run iPhone, iPad, Mobile…" at bounding box center [965, 205] width 263 height 555
click at [941, 67] on div at bounding box center [963, 201] width 233 height 518
click at [1055, 21] on div at bounding box center [963, 201] width 233 height 518
drag, startPoint x: 991, startPoint y: 166, endPoint x: 941, endPoint y: 488, distance: 325.5
click at [941, 482] on html "Online web based iOS Simulators and Android Emulators. Run iPhone, iPad, Mobile…" at bounding box center [965, 205] width 263 height 555
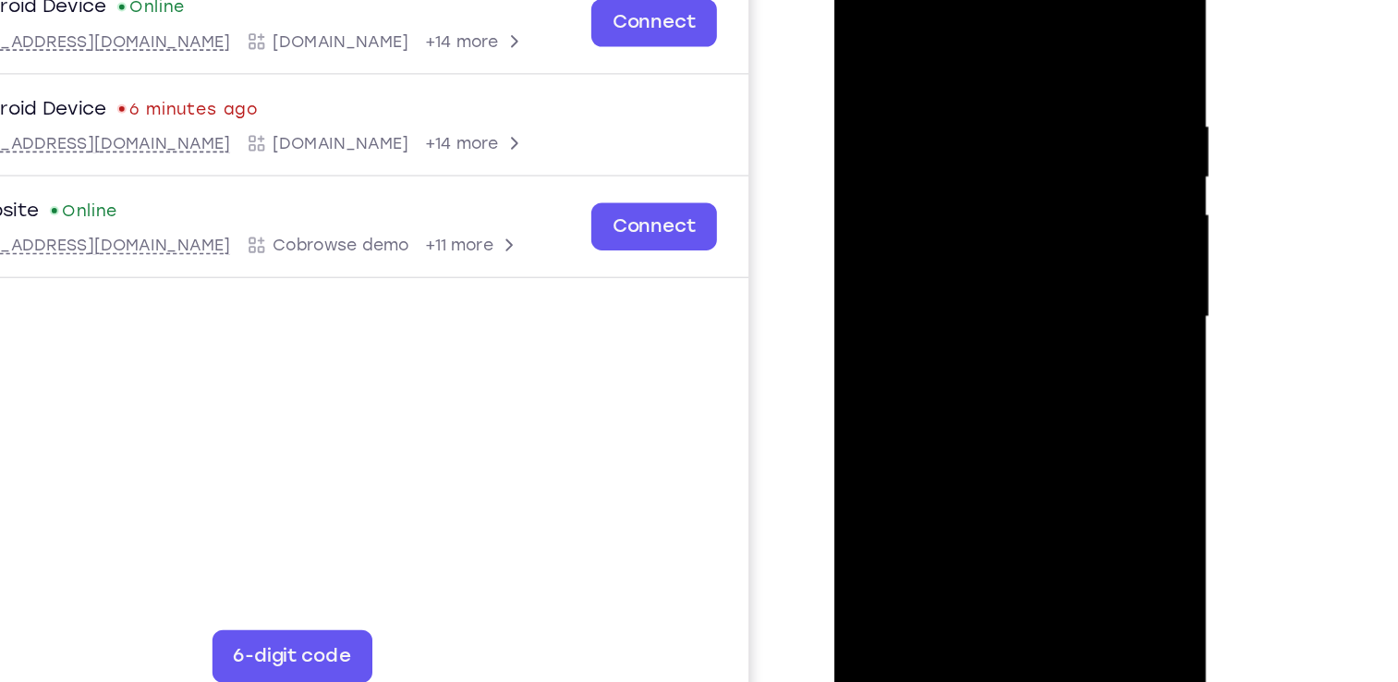
click at [1011, 421] on div at bounding box center [963, 201] width 233 height 518
click at [864, 14] on div at bounding box center [963, 201] width 233 height 518
click at [938, 72] on div at bounding box center [963, 201] width 233 height 518
click at [1057, 28] on div at bounding box center [963, 201] width 233 height 518
click at [994, 67] on div at bounding box center [963, 201] width 233 height 518
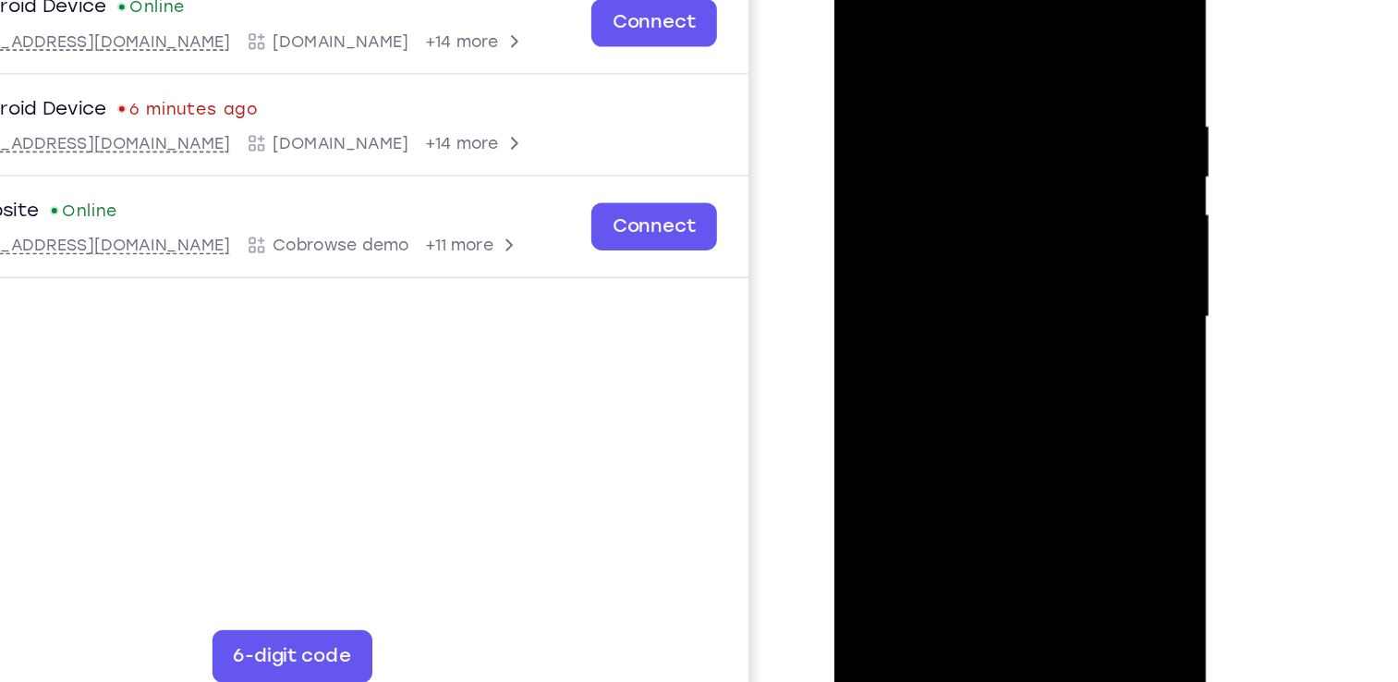
click at [1042, 408] on div at bounding box center [963, 201] width 233 height 518
click at [1056, 26] on div at bounding box center [963, 201] width 233 height 518
drag, startPoint x: 984, startPoint y: 59, endPoint x: 982, endPoint y: 270, distance: 210.7
click at [982, 270] on div at bounding box center [963, 201] width 233 height 518
click at [933, 61] on div at bounding box center [963, 201] width 233 height 518
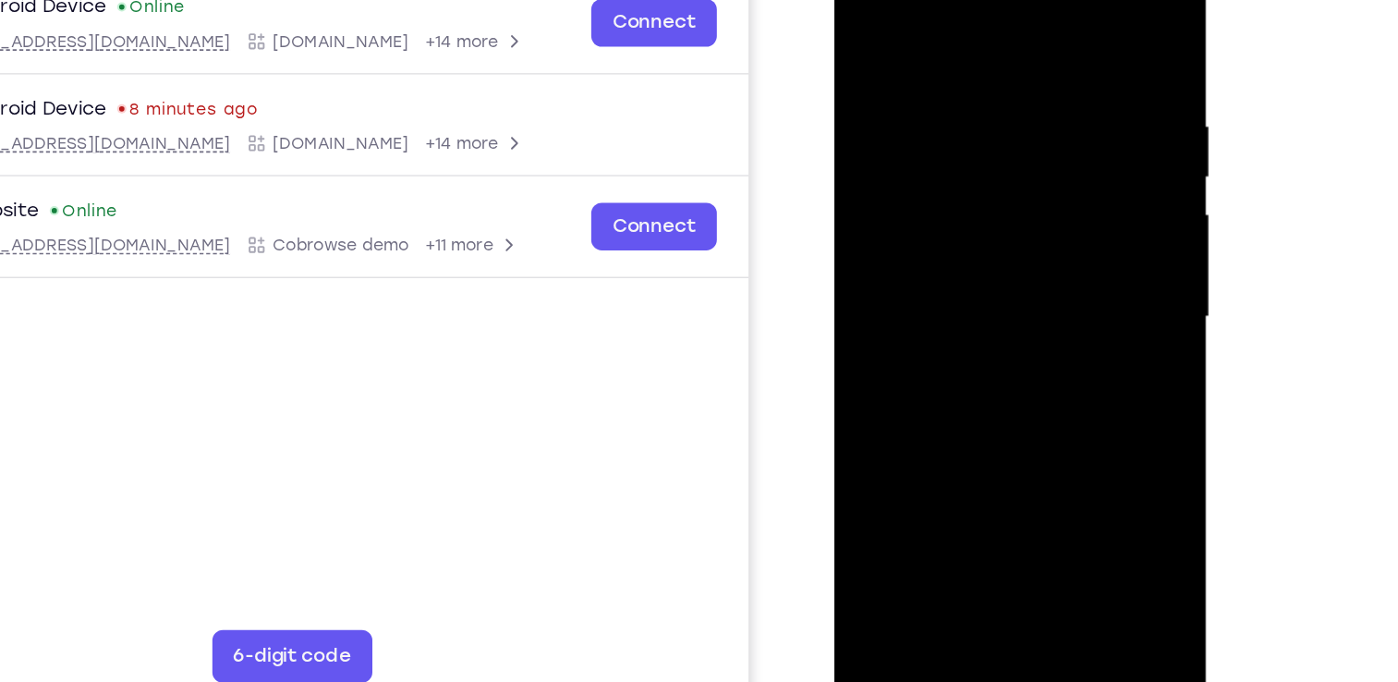
click at [872, 18] on div at bounding box center [963, 201] width 233 height 518
drag, startPoint x: 984, startPoint y: 302, endPoint x: 969, endPoint y: 173, distance: 130.2
click at [969, 173] on div at bounding box center [963, 201] width 233 height 518
click at [885, 270] on div at bounding box center [963, 201] width 233 height 518
click at [1072, 125] on div at bounding box center [963, 201] width 233 height 518
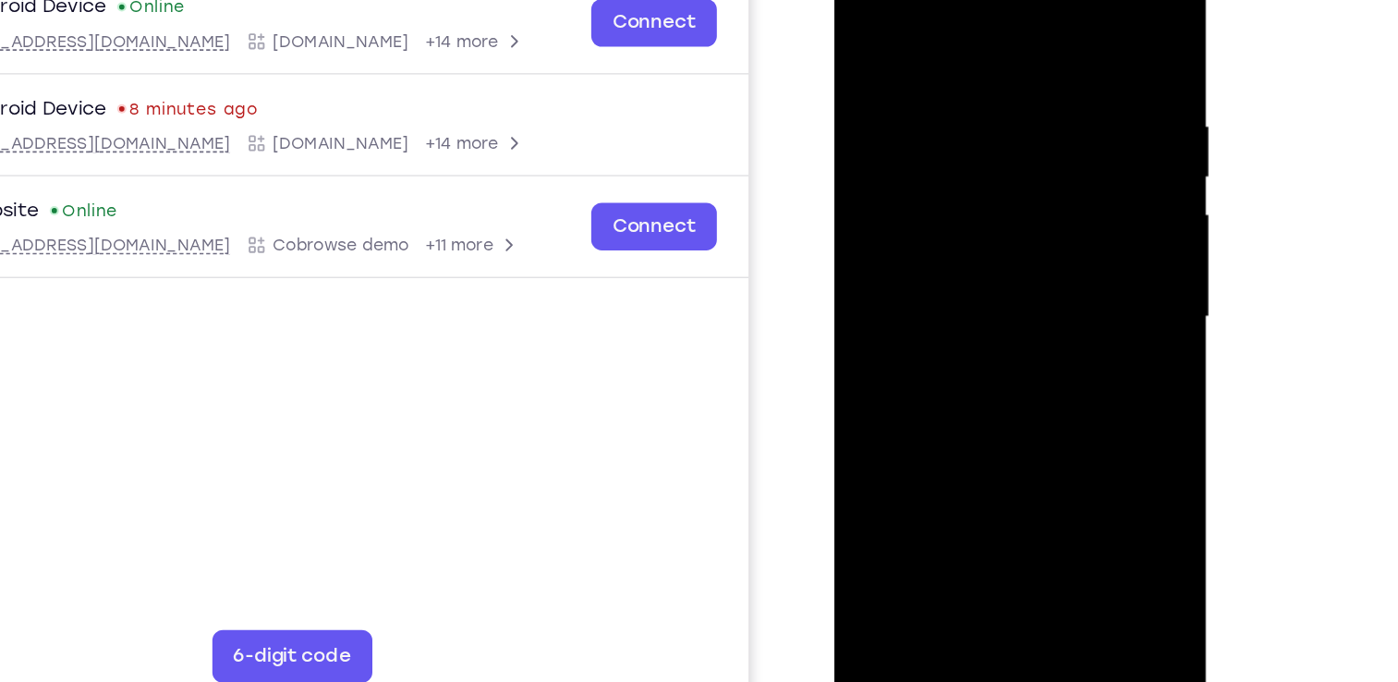
drag, startPoint x: 1012, startPoint y: 291, endPoint x: 1010, endPoint y: 331, distance: 39.8
click at [1010, 331] on div at bounding box center [963, 201] width 233 height 518
click at [1064, 166] on div at bounding box center [963, 201] width 233 height 518
drag, startPoint x: 982, startPoint y: 315, endPoint x: 994, endPoint y: 30, distance: 284.9
click at [994, 30] on div at bounding box center [963, 201] width 233 height 518
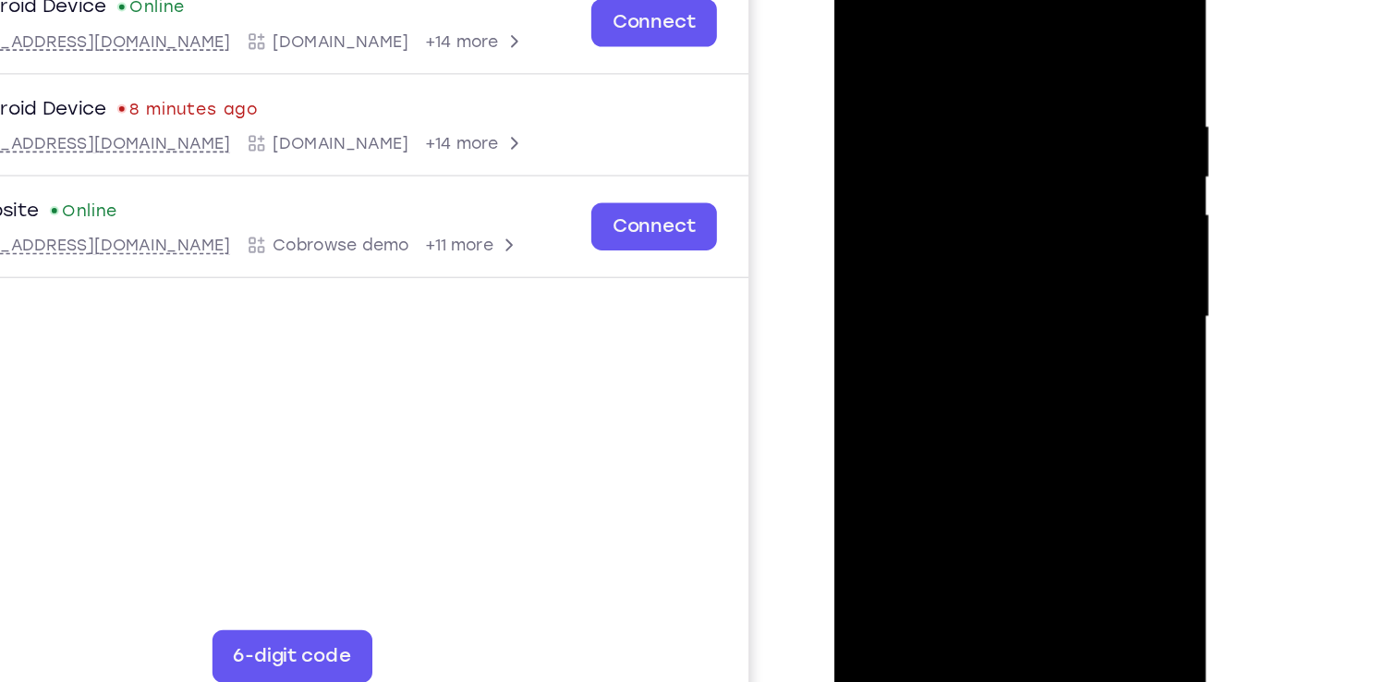
click at [866, 15] on div at bounding box center [963, 201] width 233 height 518
drag, startPoint x: 946, startPoint y: 320, endPoint x: 957, endPoint y: 176, distance: 144.6
click at [957, 176] on div at bounding box center [963, 201] width 233 height 518
click at [1042, 260] on div at bounding box center [963, 201] width 233 height 518
click at [1065, 120] on div at bounding box center [963, 201] width 233 height 518
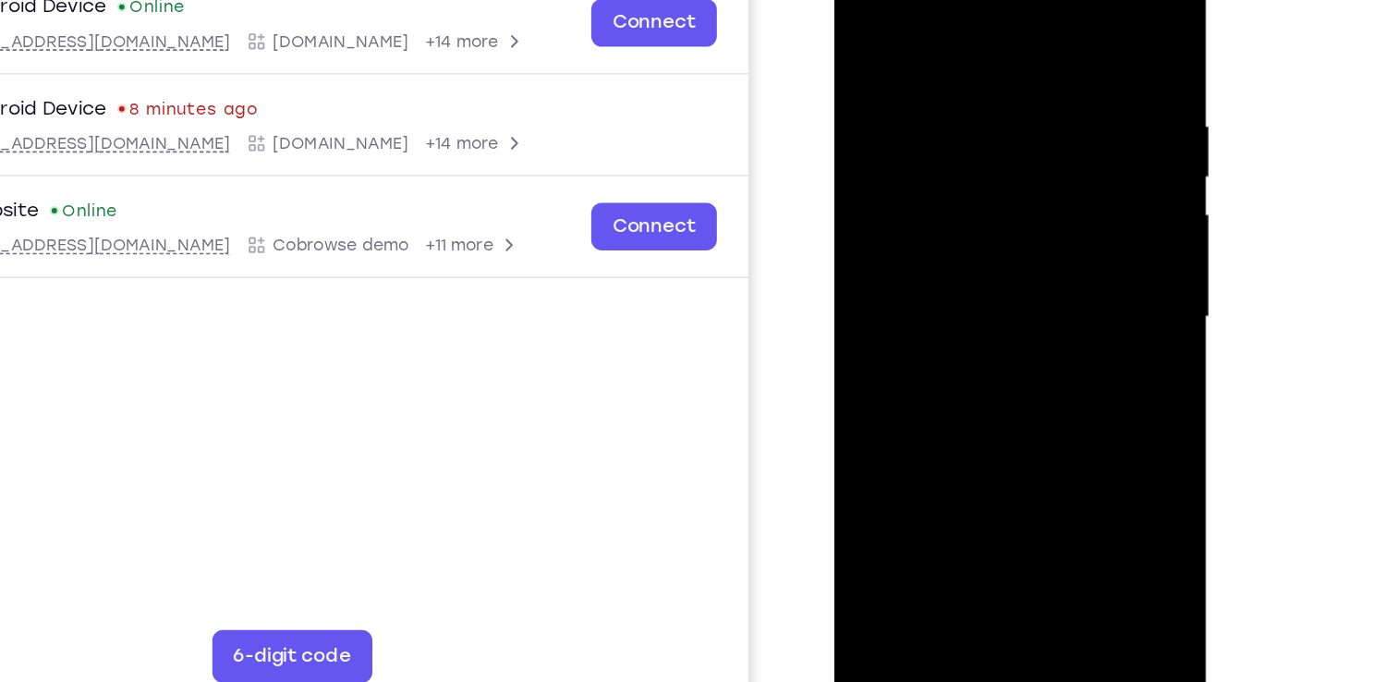
click at [863, 419] on div at bounding box center [963, 201] width 233 height 518
drag, startPoint x: 976, startPoint y: 286, endPoint x: 1000, endPoint y: -21, distance: 308.7
click at [1000, 0] on div at bounding box center [963, 201] width 233 height 518
drag, startPoint x: 986, startPoint y: 254, endPoint x: 992, endPoint y: 0, distance: 254.2
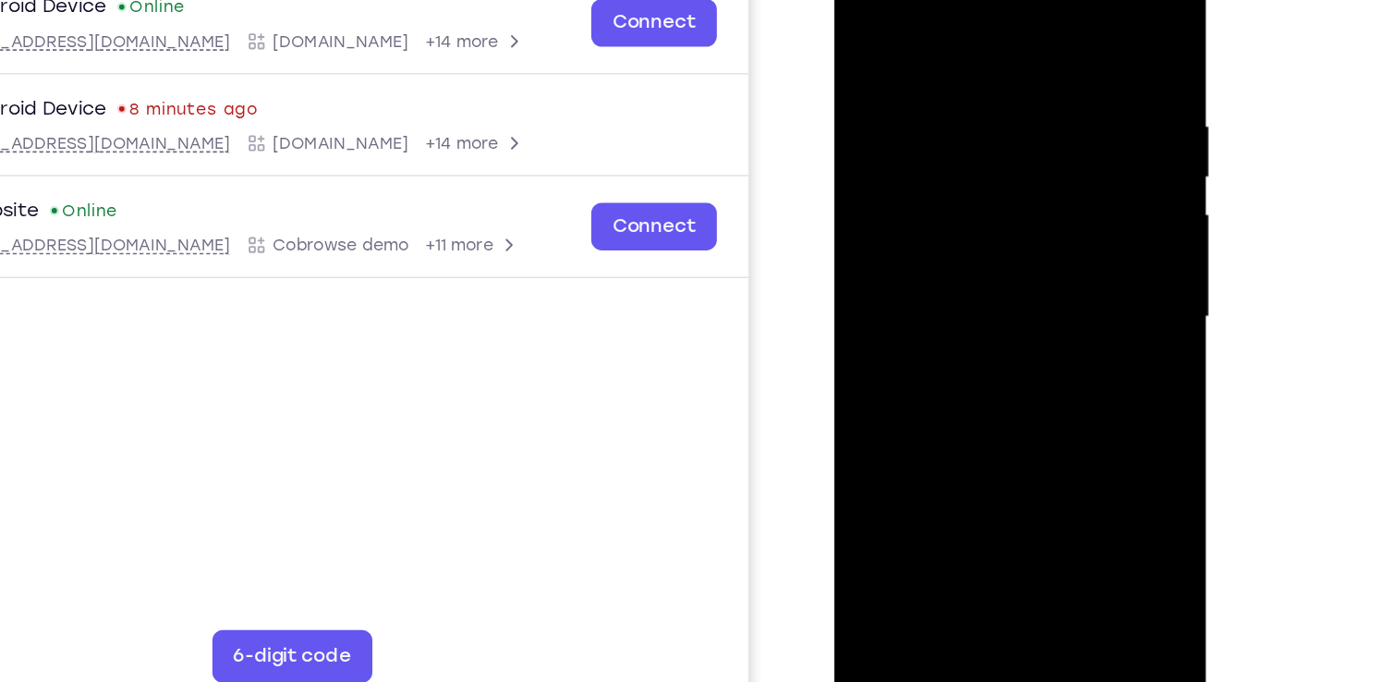
click at [992, 0] on div at bounding box center [963, 201] width 233 height 518
drag, startPoint x: 997, startPoint y: 318, endPoint x: 1013, endPoint y: 88, distance: 230.7
click at [1013, 88] on div at bounding box center [963, 201] width 233 height 518
drag, startPoint x: 1000, startPoint y: 370, endPoint x: 996, endPoint y: 151, distance: 219.1
click at [996, 151] on div at bounding box center [963, 201] width 233 height 518
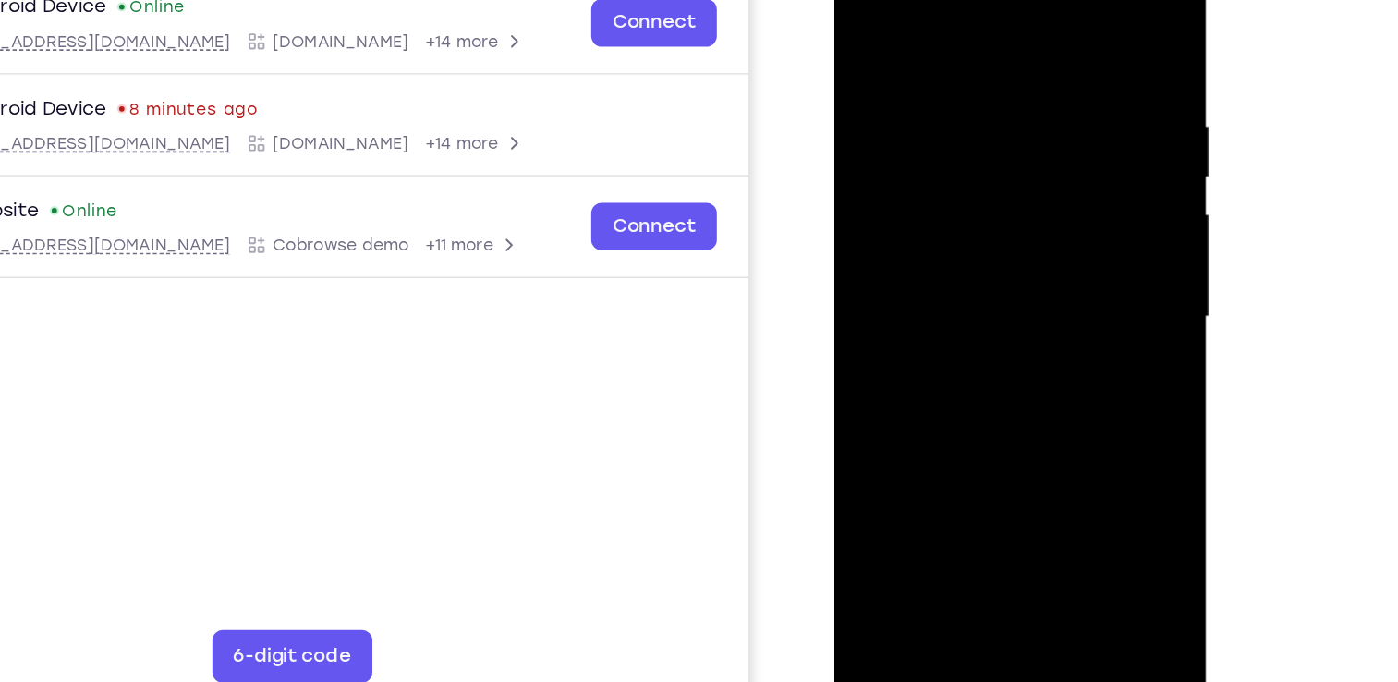
drag, startPoint x: 991, startPoint y: 338, endPoint x: 997, endPoint y: 104, distance: 234.8
click at [997, 104] on div at bounding box center [963, 201] width 233 height 518
drag, startPoint x: 998, startPoint y: 368, endPoint x: 984, endPoint y: 33, distance: 334.8
click at [984, 33] on div at bounding box center [963, 201] width 233 height 518
drag, startPoint x: 989, startPoint y: 323, endPoint x: 969, endPoint y: -69, distance: 393.3
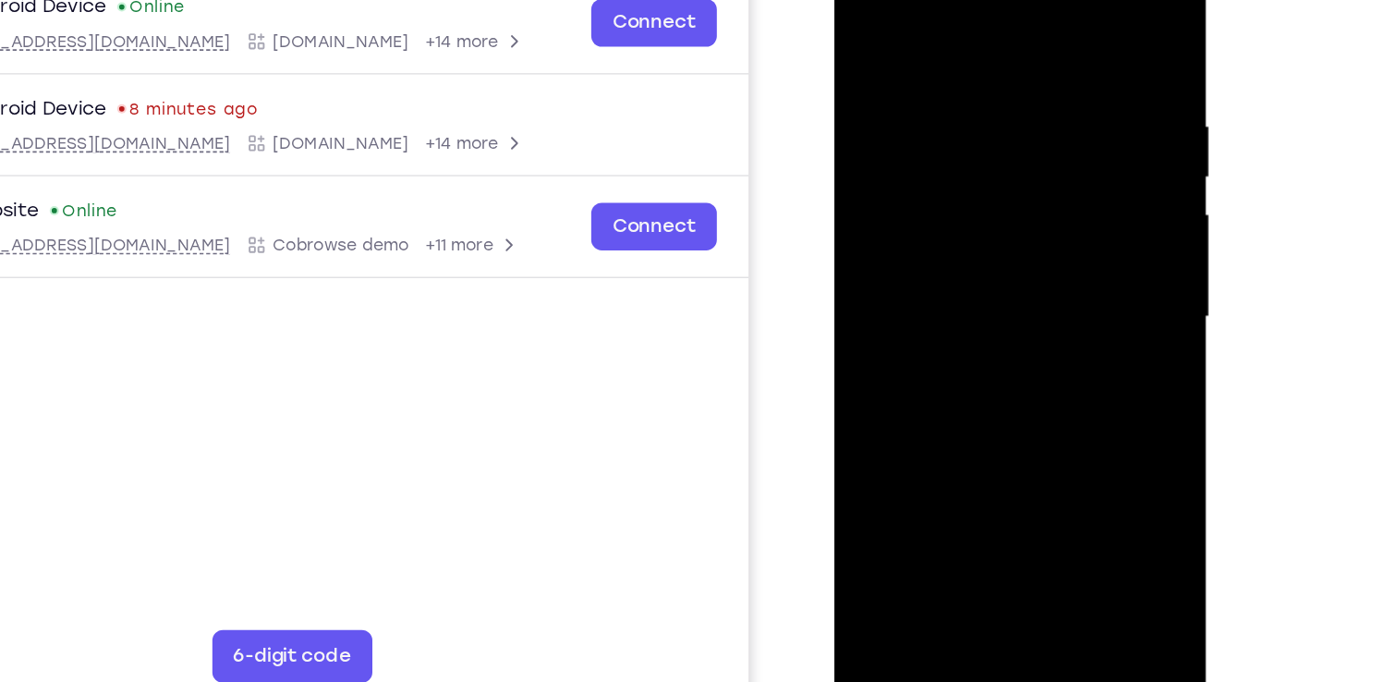
click at [969, 0] on div at bounding box center [965, 203] width 262 height 551
drag, startPoint x: 981, startPoint y: 74, endPoint x: 962, endPoint y: 316, distance: 242.8
click at [962, 316] on div at bounding box center [963, 201] width 233 height 518
drag, startPoint x: 1001, startPoint y: 116, endPoint x: 977, endPoint y: 344, distance: 229.5
click at [977, 344] on div at bounding box center [963, 201] width 233 height 518
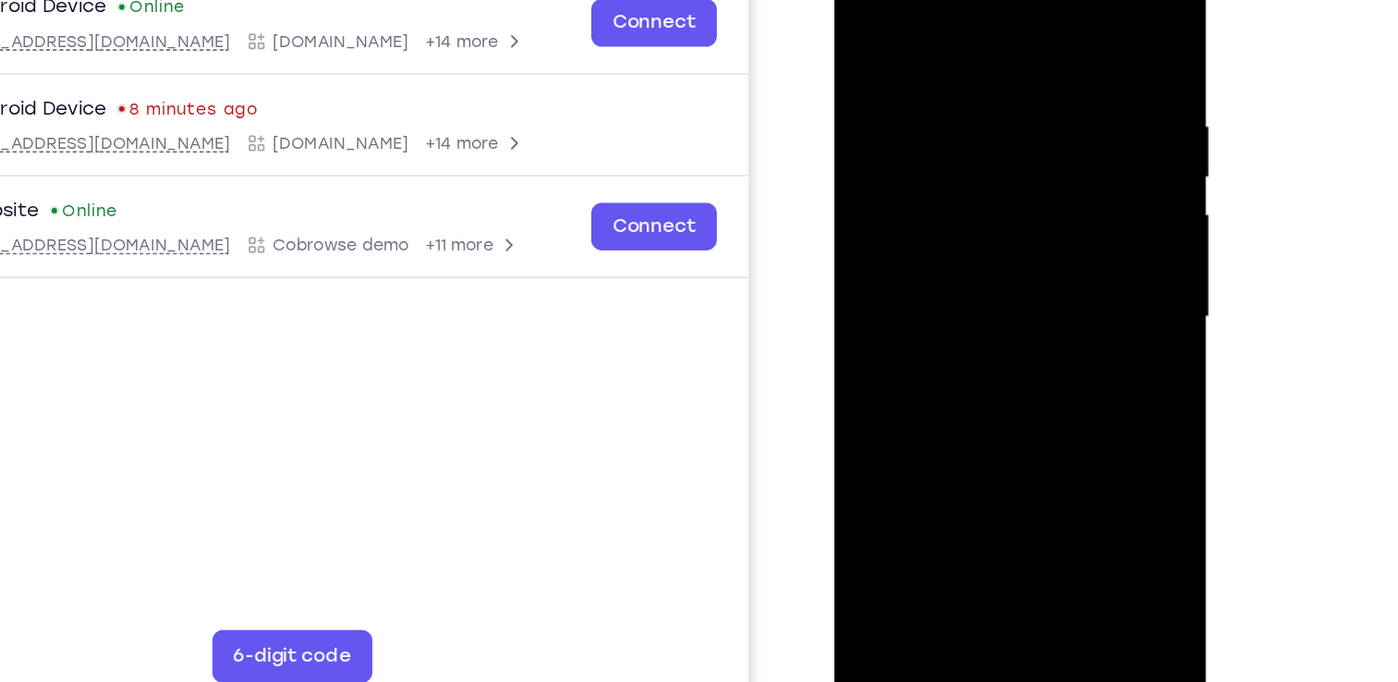
drag, startPoint x: 984, startPoint y: 314, endPoint x: 998, endPoint y: 3, distance: 311.8
click at [998, 3] on div at bounding box center [963, 201] width 233 height 518
drag, startPoint x: 1005, startPoint y: 331, endPoint x: 1010, endPoint y: 86, distance: 245.0
click at [1010, 86] on div at bounding box center [963, 201] width 233 height 518
drag, startPoint x: 994, startPoint y: 316, endPoint x: 1056, endPoint y: -69, distance: 390.3
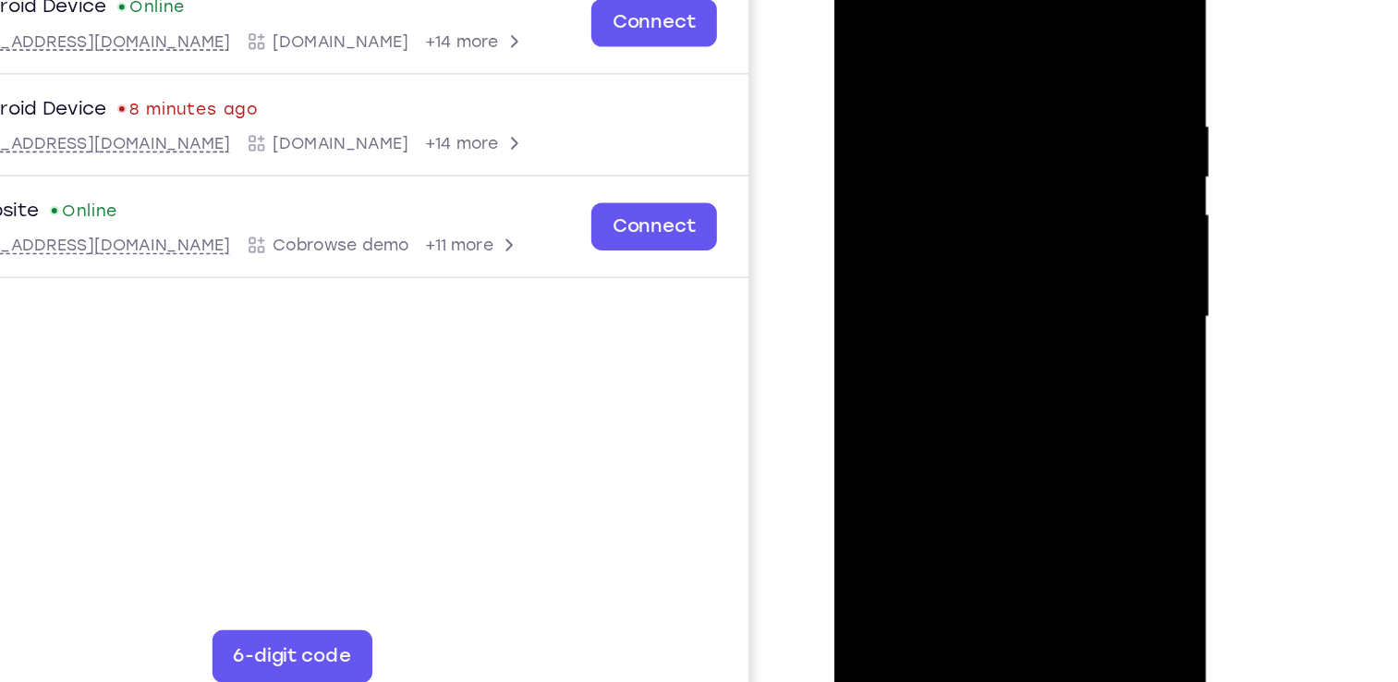
click at [1056, 0] on div at bounding box center [965, 203] width 262 height 551
drag, startPoint x: 1015, startPoint y: 99, endPoint x: 1009, endPoint y: 363, distance: 264.4
click at [1009, 363] on div at bounding box center [963, 201] width 233 height 518
drag, startPoint x: 993, startPoint y: 129, endPoint x: 1000, endPoint y: 365, distance: 235.8
click at [1000, 365] on div at bounding box center [963, 201] width 233 height 518
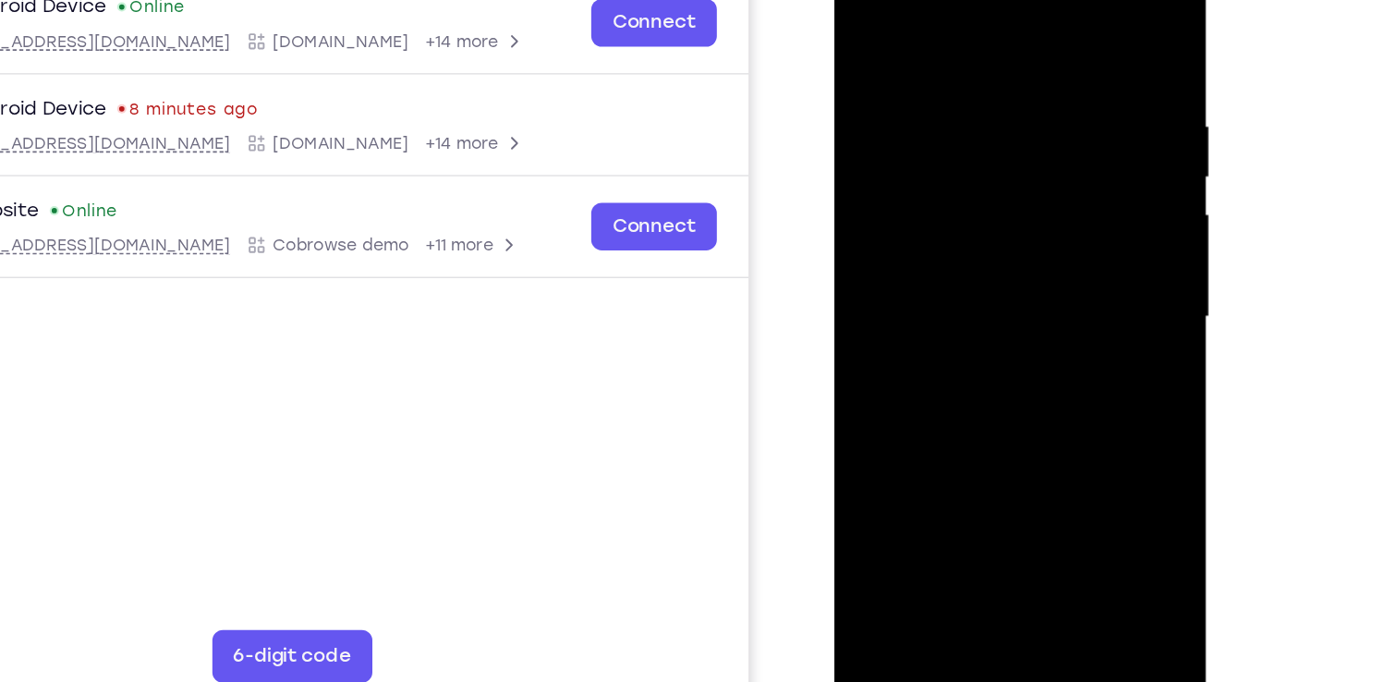
drag, startPoint x: 1006, startPoint y: 189, endPoint x: 1004, endPoint y: 444, distance: 255.1
click at [1004, 444] on div at bounding box center [963, 201] width 233 height 518
drag, startPoint x: 1001, startPoint y: 180, endPoint x: 1009, endPoint y: 366, distance: 185.9
click at [1009, 366] on div at bounding box center [963, 201] width 233 height 518
drag, startPoint x: 1004, startPoint y: 154, endPoint x: 1006, endPoint y: 349, distance: 195.0
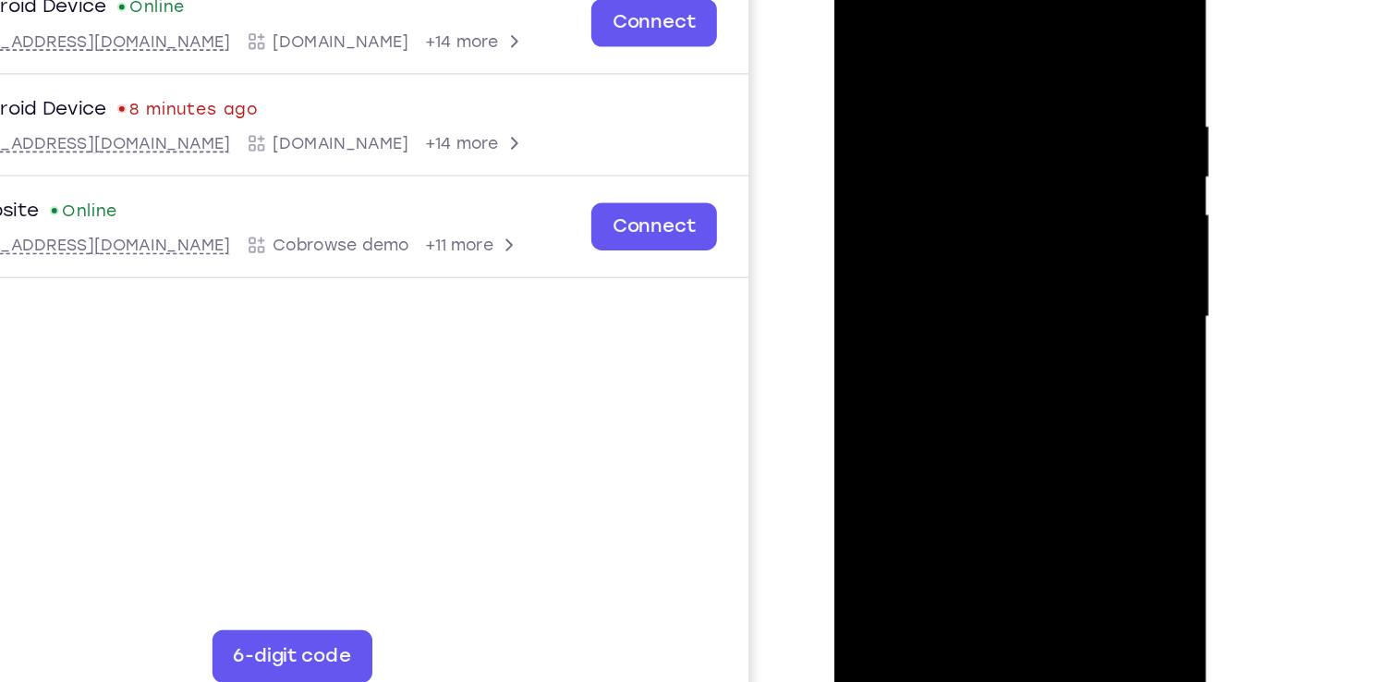
click at [1006, 349] on div at bounding box center [963, 201] width 233 height 518
drag, startPoint x: 1014, startPoint y: 128, endPoint x: 997, endPoint y: 311, distance: 183.7
click at [997, 311] on div at bounding box center [963, 201] width 233 height 518
drag, startPoint x: 998, startPoint y: 120, endPoint x: 993, endPoint y: 311, distance: 191.4
click at [993, 311] on div at bounding box center [963, 201] width 233 height 518
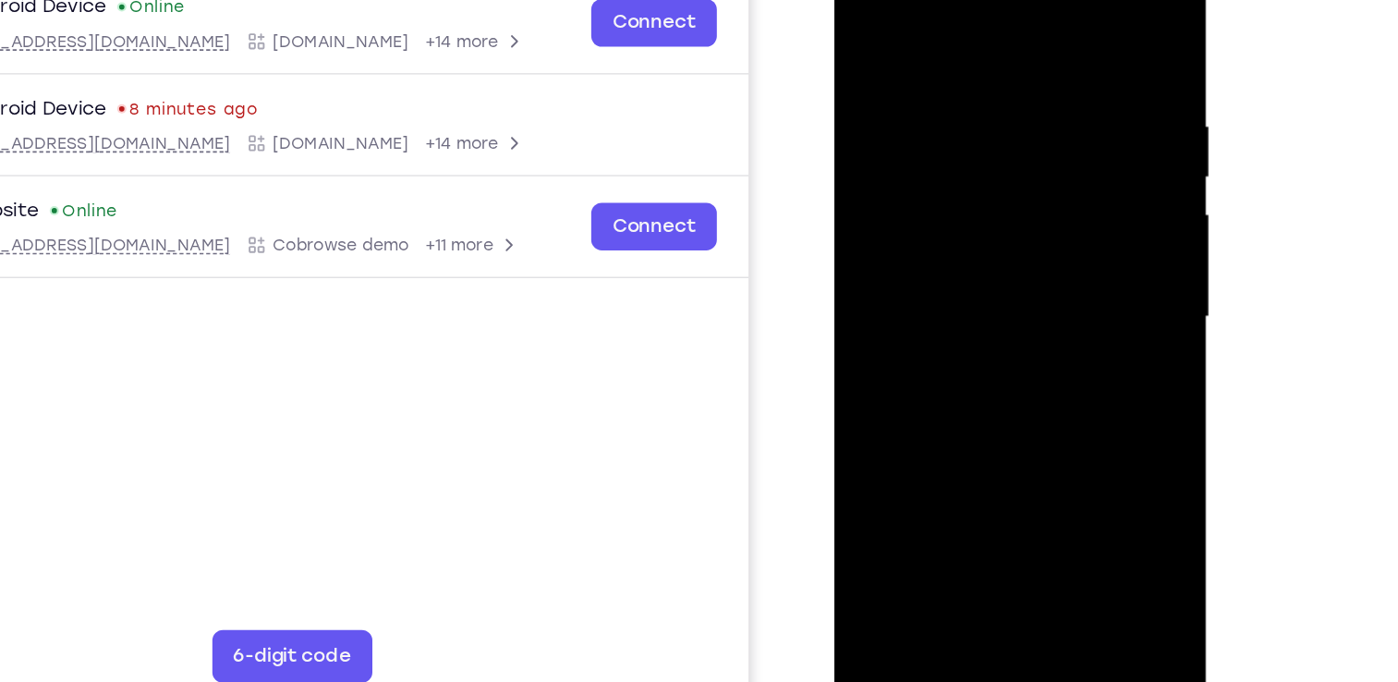
drag, startPoint x: 977, startPoint y: 77, endPoint x: 977, endPoint y: 337, distance: 260.6
click at [977, 337] on div at bounding box center [963, 201] width 233 height 518
